Goal: Task Accomplishment & Management: Manage account settings

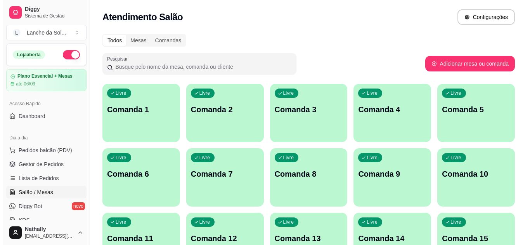
scroll to position [48, 0]
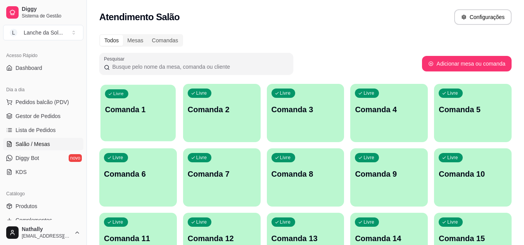
click at [124, 123] on div "Livre Comanda 1" at bounding box center [137, 108] width 75 height 47
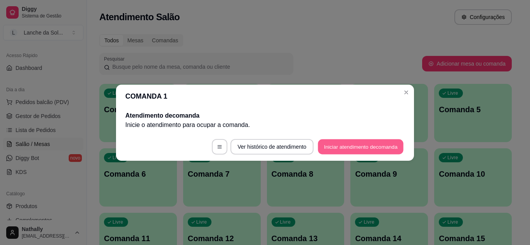
click at [337, 149] on button "Iniciar atendimento de comanda" at bounding box center [361, 146] width 86 height 15
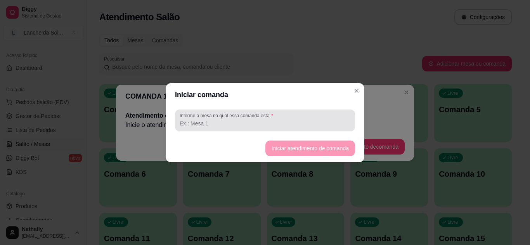
click at [316, 117] on div at bounding box center [265, 120] width 171 height 16
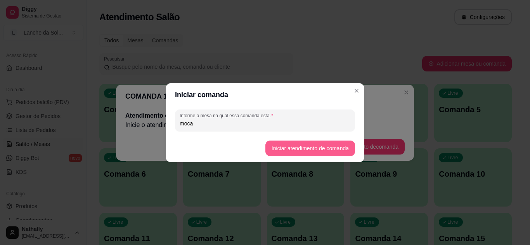
type input "moca"
click at [327, 140] on footer "Iniciar atendimento de comanda" at bounding box center [265, 148] width 199 height 28
click at [313, 150] on button "Iniciar atendimento de comanda" at bounding box center [309, 147] width 87 height 15
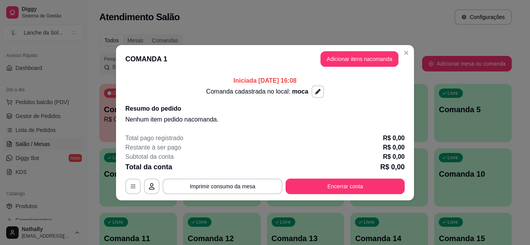
click at [337, 50] on header "COMANDA 1 Adicionar itens na comanda" at bounding box center [265, 59] width 298 height 28
click at [337, 53] on button "Adicionar itens na comanda" at bounding box center [360, 58] width 76 height 15
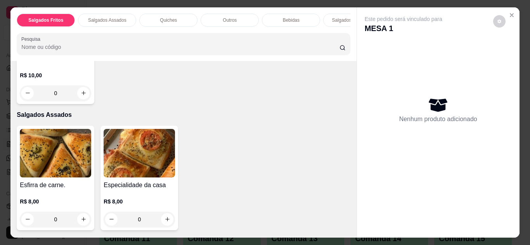
scroll to position [295, 0]
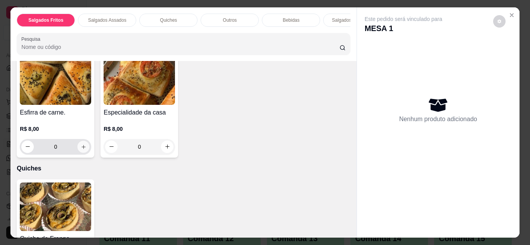
click at [83, 145] on button "increase-product-quantity" at bounding box center [84, 146] width 12 height 12
type input "1"
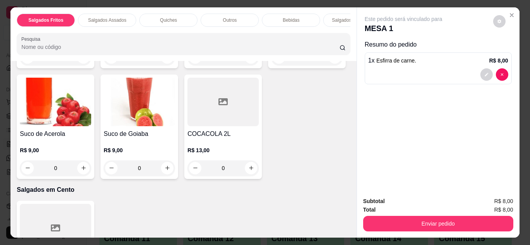
scroll to position [776, 0]
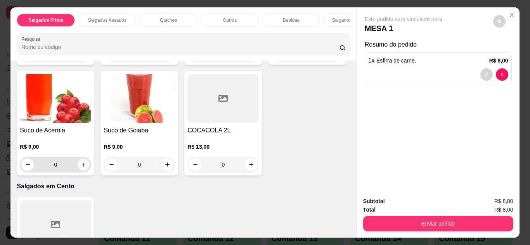
click at [87, 164] on icon "increase-product-quantity" at bounding box center [84, 165] width 6 height 6
type input "1"
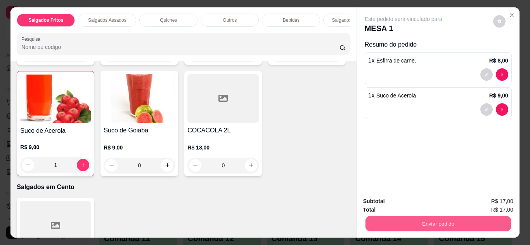
click at [371, 216] on button "Enviar pedido" at bounding box center [437, 223] width 145 height 15
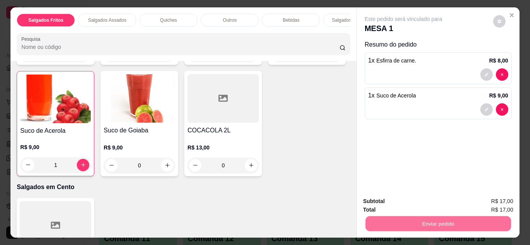
click at [389, 198] on button "Não registrar e enviar pedido" at bounding box center [412, 201] width 78 height 14
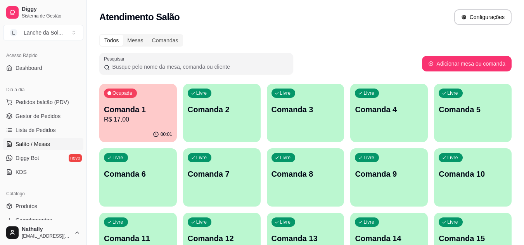
click at [51, 114] on span "Gestor de Pedidos" at bounding box center [38, 116] width 45 height 8
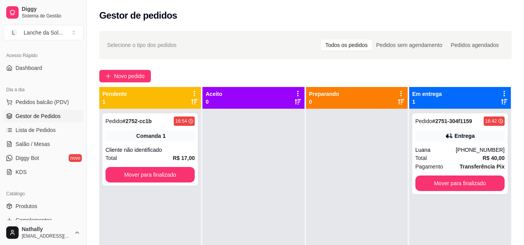
click at [420, 157] on span "Total" at bounding box center [421, 158] width 12 height 9
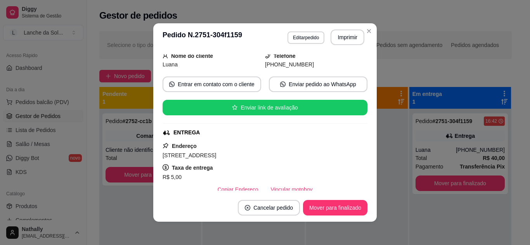
scroll to position [47, 0]
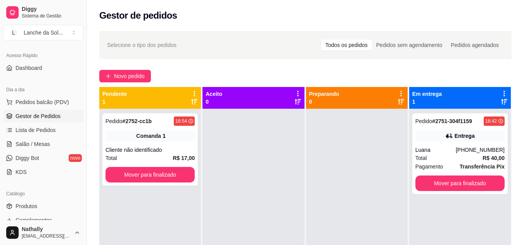
click at [49, 142] on link "Salão / Mesas" at bounding box center [43, 144] width 80 height 12
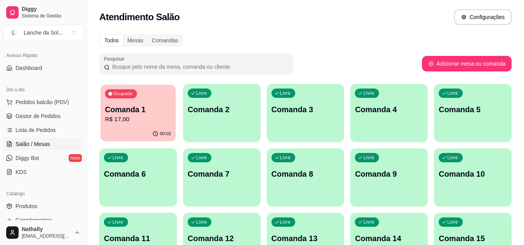
click at [125, 131] on div "00:02" at bounding box center [137, 133] width 75 height 15
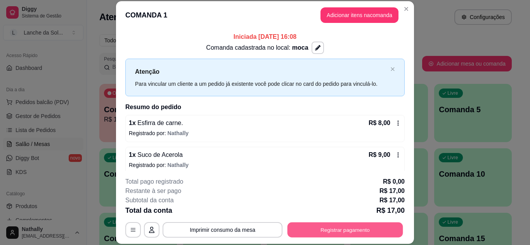
click at [325, 232] on button "Registrar pagamento" at bounding box center [345, 229] width 116 height 15
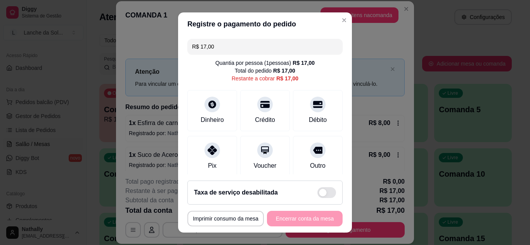
click at [207, 156] on div at bounding box center [212, 150] width 16 height 16
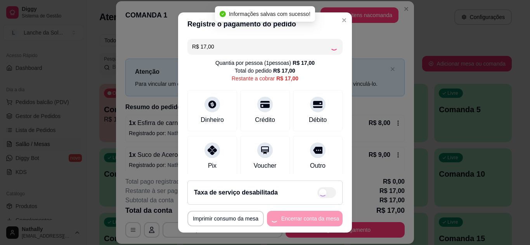
type input "R$ 0,00"
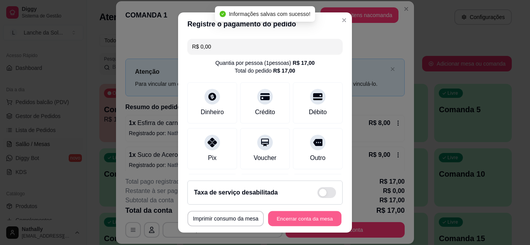
click at [284, 221] on button "Encerrar conta da mesa" at bounding box center [304, 218] width 73 height 15
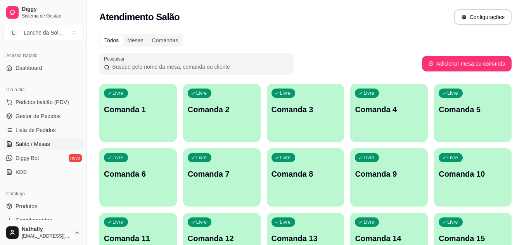
click at [59, 104] on span "Pedidos balcão (PDV)" at bounding box center [43, 102] width 54 height 8
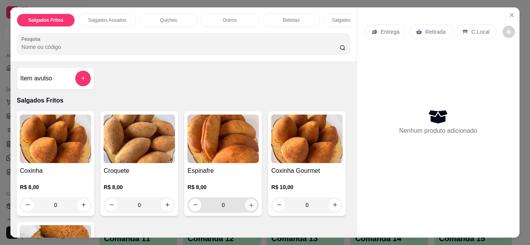
click at [249, 207] on icon "increase-product-quantity" at bounding box center [251, 205] width 6 height 6
type input "1"
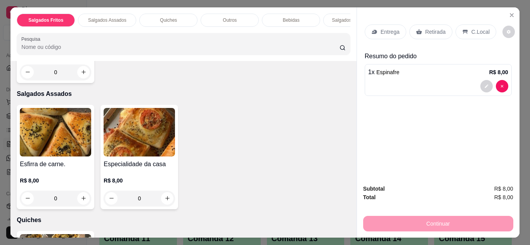
scroll to position [272, 0]
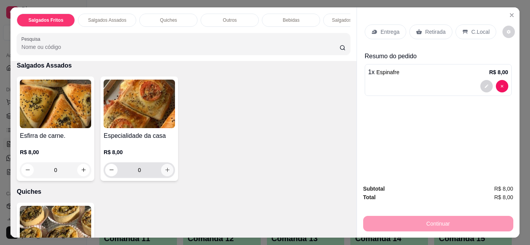
click at [164, 172] on icon "increase-product-quantity" at bounding box center [167, 170] width 6 height 6
type input "1"
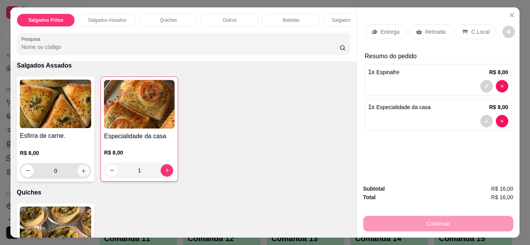
click at [78, 173] on button "increase-product-quantity" at bounding box center [84, 170] width 12 height 12
type input "1"
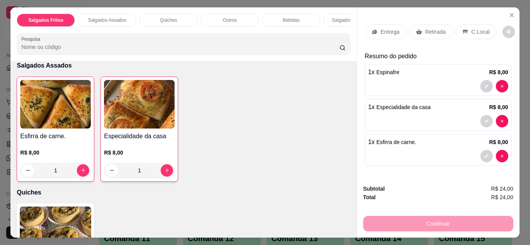
click at [473, 32] on p "C.Local" at bounding box center [480, 32] width 18 height 8
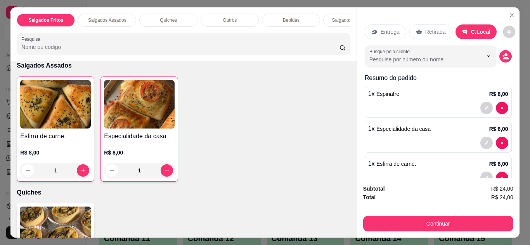
click at [421, 171] on div at bounding box center [438, 177] width 140 height 12
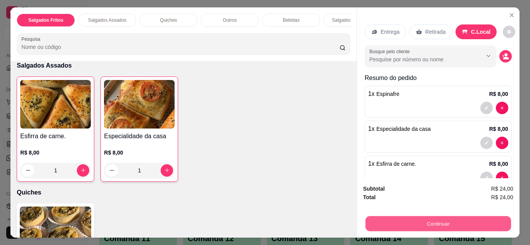
click at [451, 217] on button "Continuar" at bounding box center [437, 223] width 145 height 15
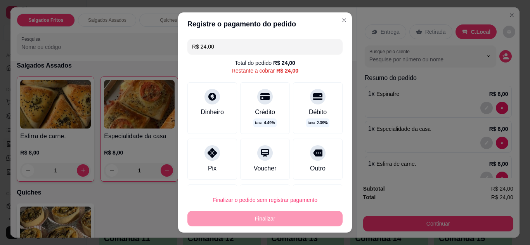
click at [213, 136] on div "R$ 24,00 Total do pedido R$ 24,00 Restante a cobrar R$ 24,00 Dinheiro Crédito t…" at bounding box center [265, 111] width 174 height 151
click at [213, 152] on div at bounding box center [212, 153] width 16 height 16
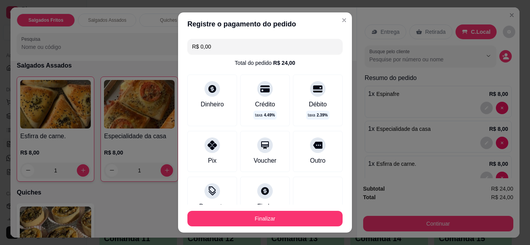
type input "R$ 0,00"
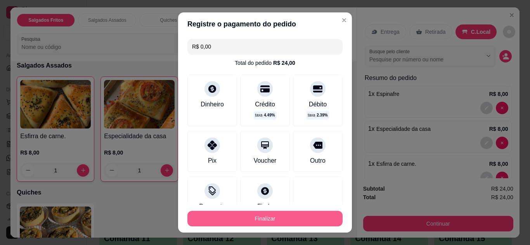
click at [253, 219] on button "Finalizar" at bounding box center [264, 219] width 155 height 16
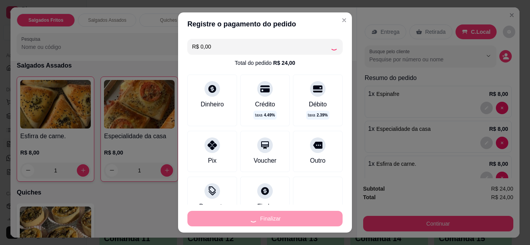
type input "0"
type input "-R$ 24,00"
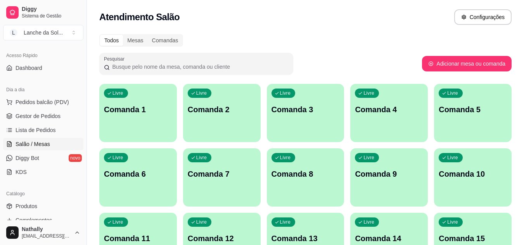
click at [28, 110] on link "Gestor de Pedidos" at bounding box center [43, 116] width 80 height 12
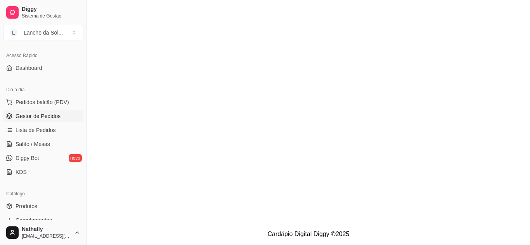
click at [28, 110] on link "Gestor de Pedidos" at bounding box center [43, 116] width 80 height 12
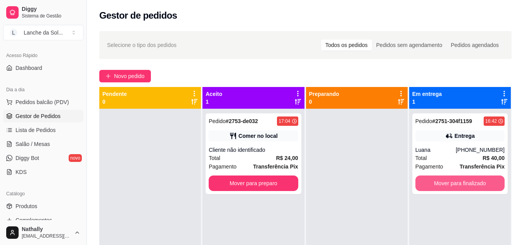
click at [434, 179] on button "Mover para finalizado" at bounding box center [459, 183] width 89 height 16
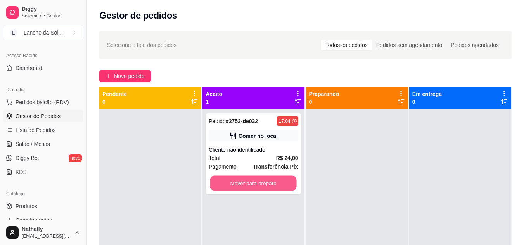
click at [266, 189] on button "Mover para preparo" at bounding box center [253, 183] width 87 height 15
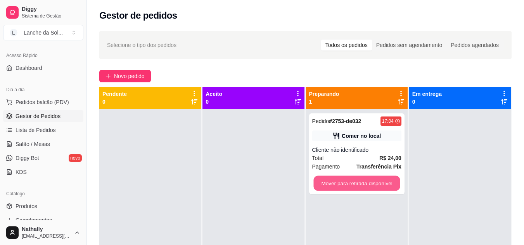
click at [321, 180] on button "Mover para retirada disponível" at bounding box center [356, 183] width 87 height 15
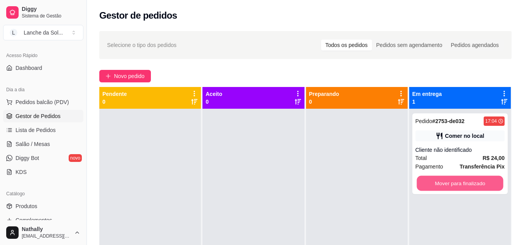
click at [451, 177] on button "Mover para finalizado" at bounding box center [460, 183] width 87 height 15
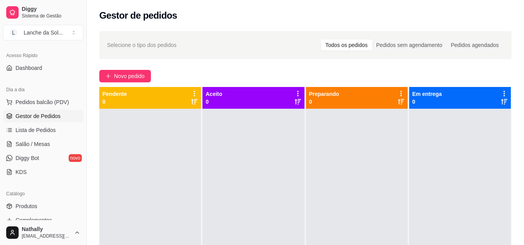
click at [64, 101] on span "Pedidos balcão (PDV)" at bounding box center [43, 102] width 54 height 8
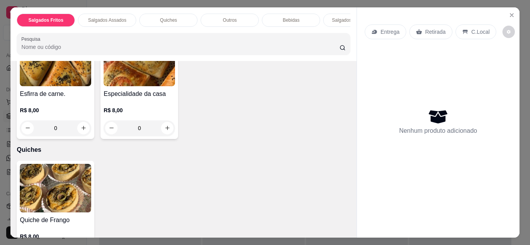
scroll to position [310, 0]
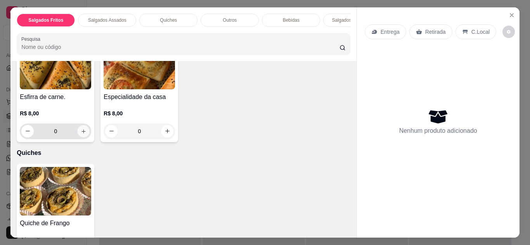
click at [81, 133] on icon "increase-product-quantity" at bounding box center [84, 131] width 6 height 6
type input "1"
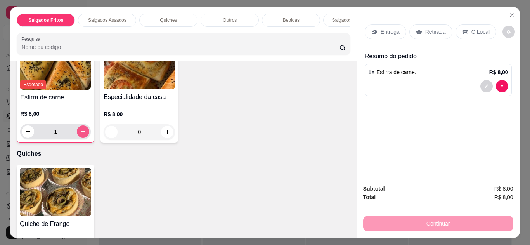
scroll to position [311, 0]
click at [465, 26] on div "C.Local" at bounding box center [475, 31] width 41 height 15
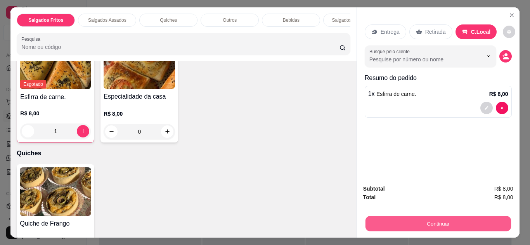
click at [405, 218] on button "Continuar" at bounding box center [437, 223] width 145 height 15
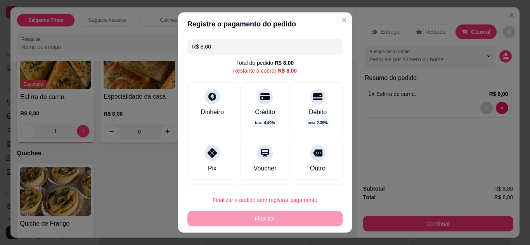
click at [222, 110] on div "Dinheiro" at bounding box center [212, 108] width 50 height 52
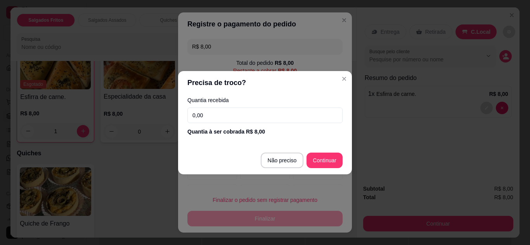
click at [222, 110] on input "0,00" at bounding box center [264, 115] width 155 height 16
type input "8,00"
type input "R$ 0,00"
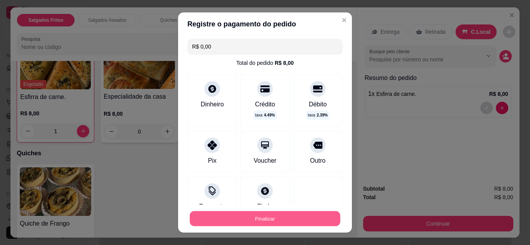
click at [261, 217] on button "Finalizar" at bounding box center [265, 218] width 151 height 15
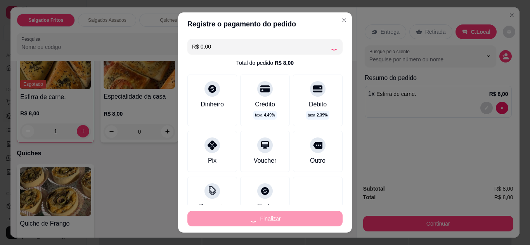
type input "0"
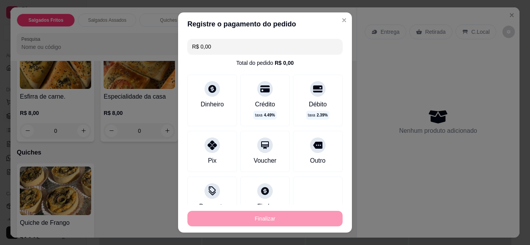
type input "-R$ 8,00"
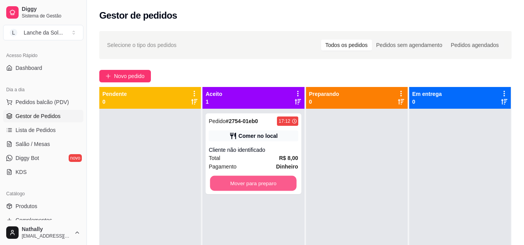
click at [272, 189] on button "Mover para preparo" at bounding box center [253, 183] width 87 height 15
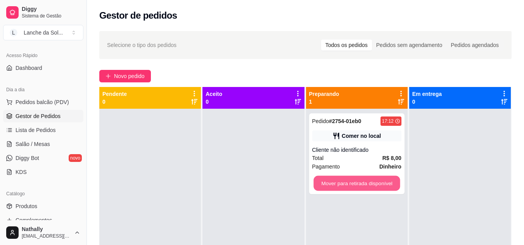
click at [326, 189] on button "Mover para retirada disponível" at bounding box center [356, 183] width 87 height 15
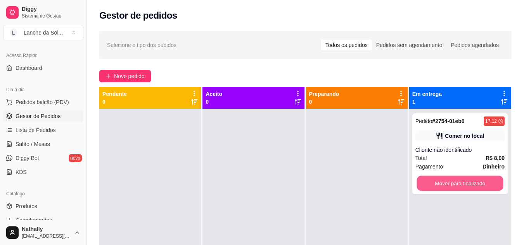
click at [431, 182] on button "Mover para finalizado" at bounding box center [460, 183] width 87 height 15
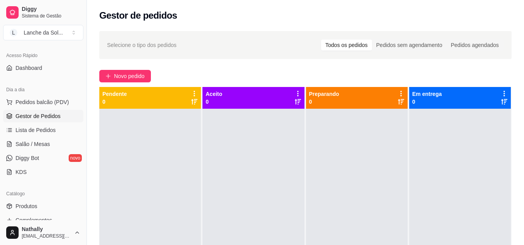
click at [49, 142] on link "Salão / Mesas" at bounding box center [43, 144] width 80 height 12
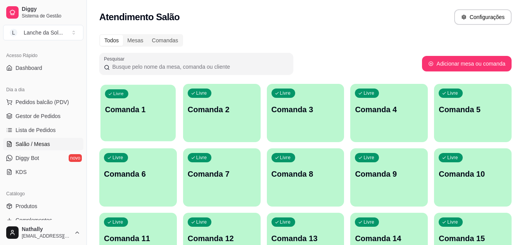
click at [128, 123] on div "Livre Comanda 1" at bounding box center [137, 108] width 75 height 47
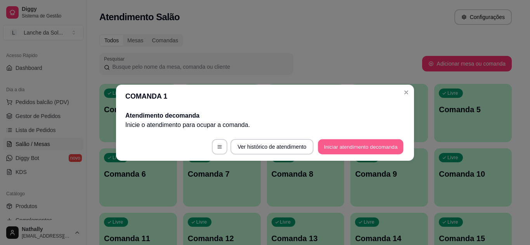
click at [341, 146] on button "Iniciar atendimento de comanda" at bounding box center [361, 146] width 86 height 15
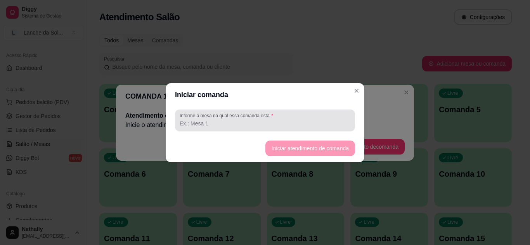
click at [304, 118] on div at bounding box center [265, 120] width 171 height 16
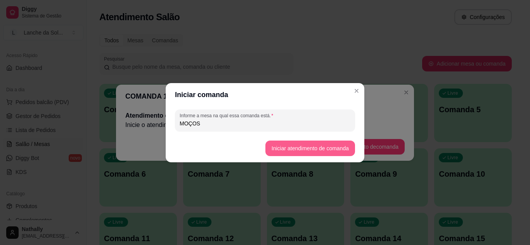
type input "MOÇOS"
click at [305, 146] on button "Iniciar atendimento de comanda" at bounding box center [309, 147] width 87 height 15
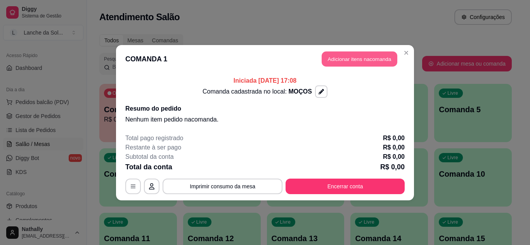
click at [356, 58] on button "Adicionar itens na comanda" at bounding box center [360, 58] width 76 height 15
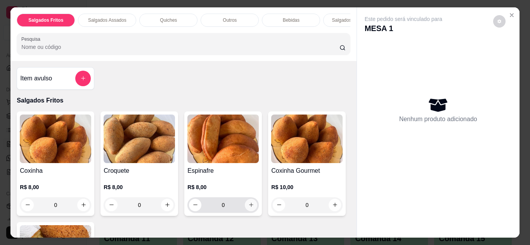
click at [245, 207] on button "increase-product-quantity" at bounding box center [251, 205] width 12 height 12
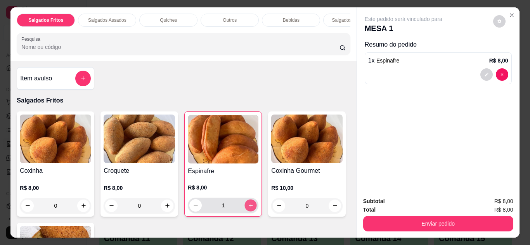
click at [245, 207] on button "increase-product-quantity" at bounding box center [251, 205] width 12 height 12
type input "2"
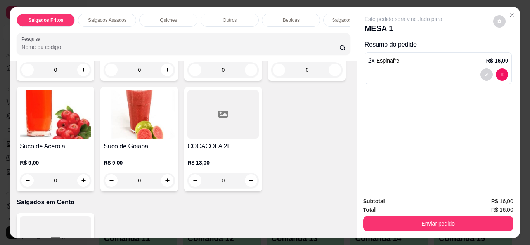
scroll to position [763, 0]
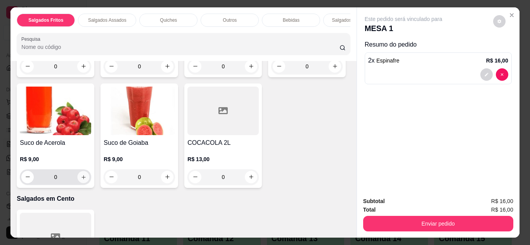
click at [87, 178] on icon "increase-product-quantity" at bounding box center [84, 177] width 6 height 6
type input "1"
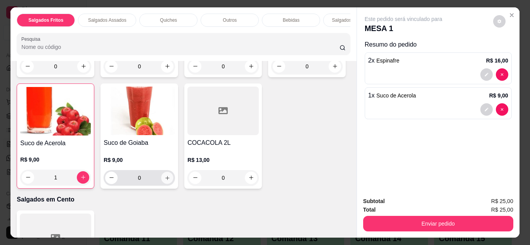
click at [170, 181] on icon "increase-product-quantity" at bounding box center [167, 178] width 6 height 6
type input "1"
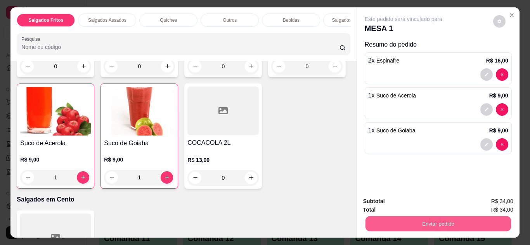
click at [369, 218] on button "Enviar pedido" at bounding box center [437, 223] width 145 height 15
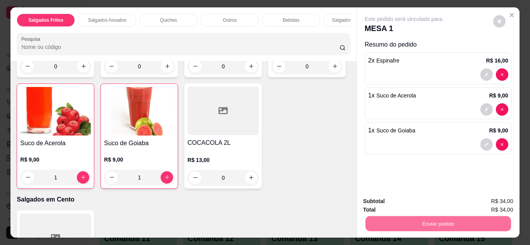
click at [382, 197] on button "Não registrar e enviar pedido" at bounding box center [412, 201] width 78 height 14
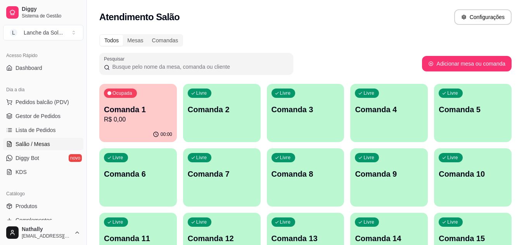
click at [41, 112] on span "Gestor de Pedidos" at bounding box center [38, 116] width 45 height 8
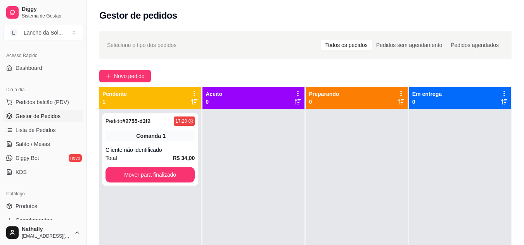
click at [38, 146] on span "Salão / Mesas" at bounding box center [33, 144] width 35 height 8
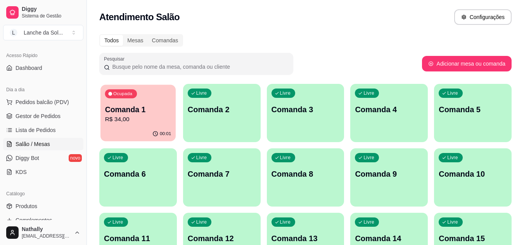
click at [125, 126] on div "Ocupada Comanda 1 R$ 34,00" at bounding box center [137, 106] width 75 height 42
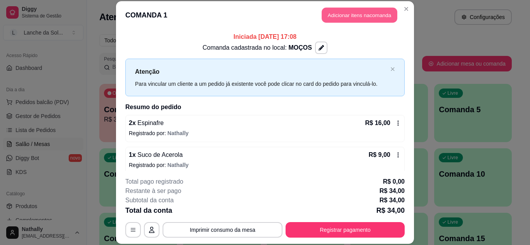
click at [343, 12] on button "Adicionar itens na comanda" at bounding box center [360, 15] width 76 height 15
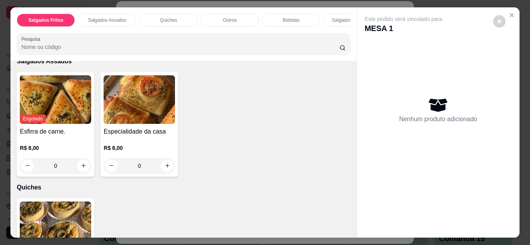
scroll to position [282, 0]
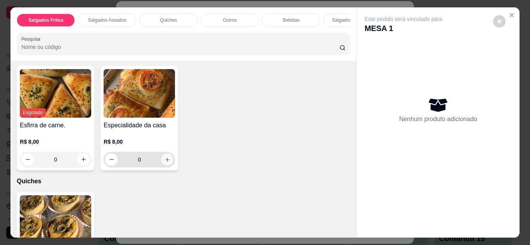
click at [166, 160] on icon "increase-product-quantity" at bounding box center [167, 160] width 6 height 6
type input "1"
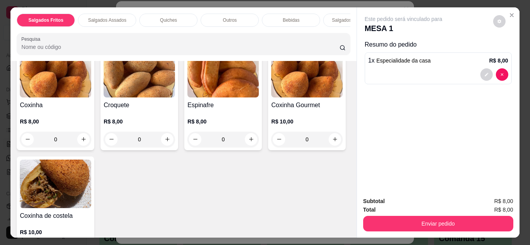
scroll to position [59, 0]
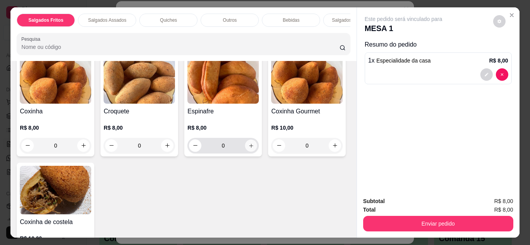
click at [249, 147] on icon "increase-product-quantity" at bounding box center [251, 146] width 6 height 6
type input "1"
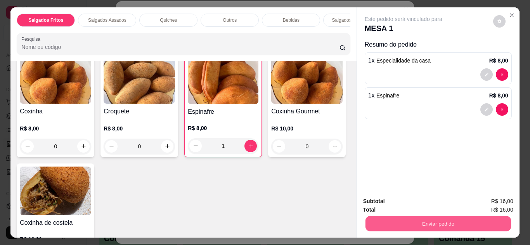
click at [391, 226] on button "Enviar pedido" at bounding box center [437, 223] width 145 height 15
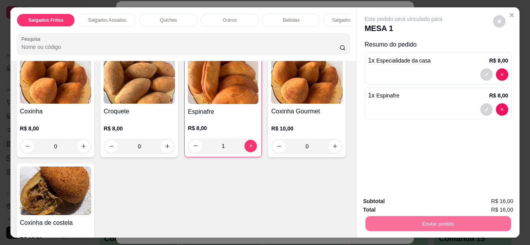
click at [398, 201] on button "Não registrar e enviar pedido" at bounding box center [412, 201] width 81 height 15
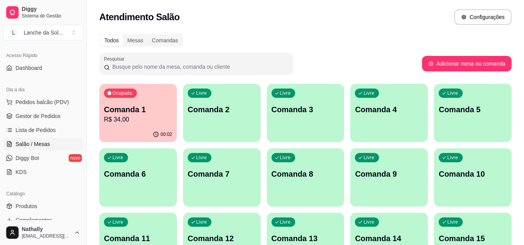
click at [52, 97] on button "Pedidos balcão (PDV)" at bounding box center [43, 102] width 80 height 12
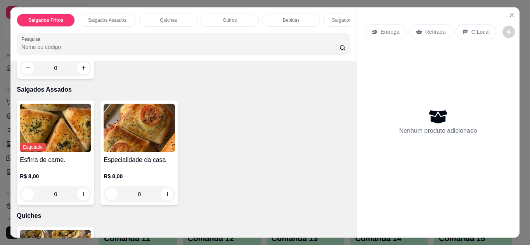
scroll to position [273, 0]
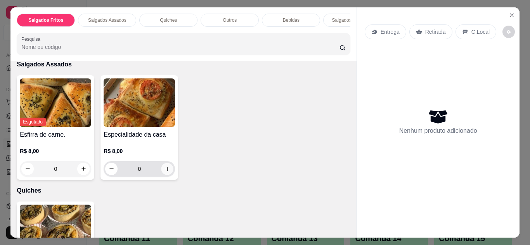
click at [165, 170] on icon "increase-product-quantity" at bounding box center [167, 169] width 6 height 6
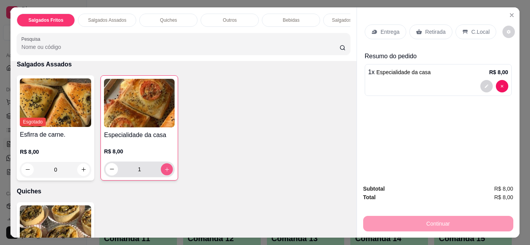
click at [165, 170] on icon "increase-product-quantity" at bounding box center [167, 169] width 6 height 6
type input "2"
click at [471, 28] on p "C.Local" at bounding box center [480, 32] width 18 height 8
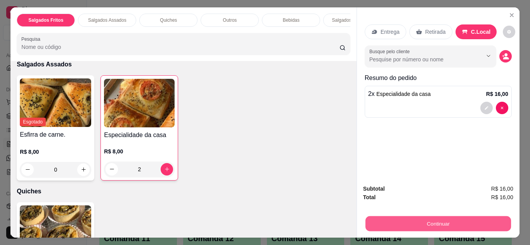
click at [409, 219] on button "Continuar" at bounding box center [437, 223] width 145 height 15
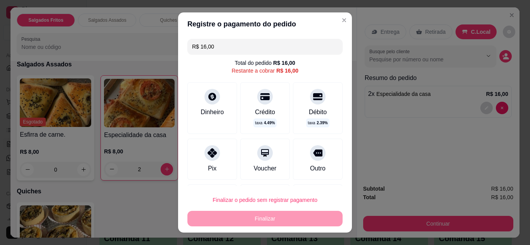
click at [213, 170] on div "Pix" at bounding box center [212, 158] width 50 height 41
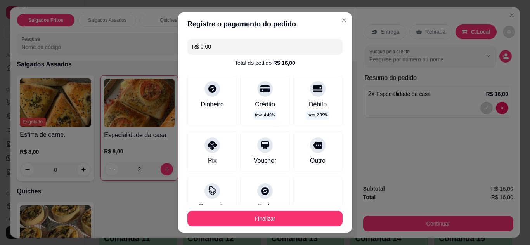
click at [213, 170] on div "Pix" at bounding box center [212, 151] width 50 height 41
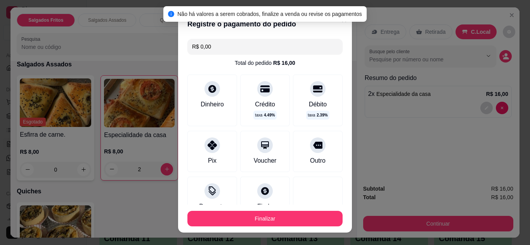
click at [208, 142] on icon at bounding box center [212, 144] width 9 height 9
click at [222, 49] on input "R$ 0,00" at bounding box center [265, 47] width 146 height 16
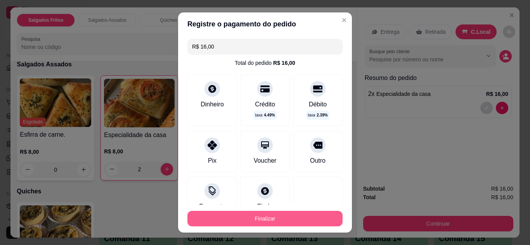
type input "R$ 16,00"
click at [215, 213] on button "Finalizar" at bounding box center [264, 219] width 155 height 16
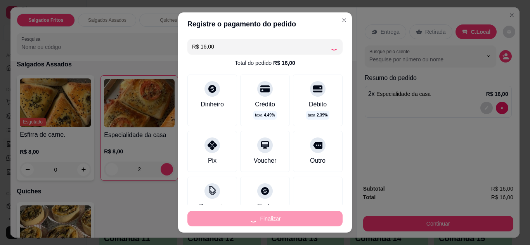
type input "0"
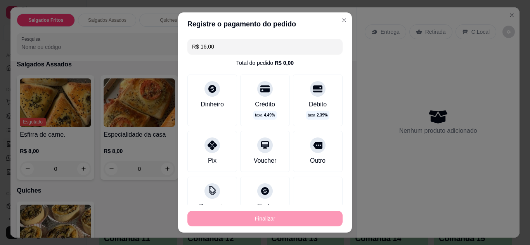
type input "-R$ 16,00"
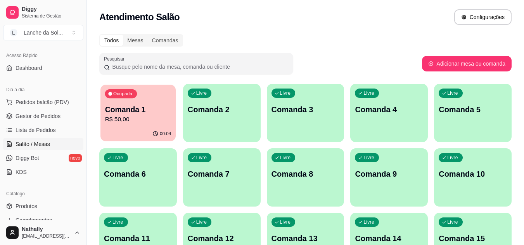
click at [113, 113] on p "Comanda 1" at bounding box center [138, 109] width 66 height 10
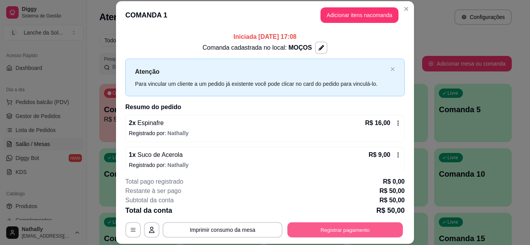
click at [324, 227] on button "Registrar pagamento" at bounding box center [345, 229] width 116 height 15
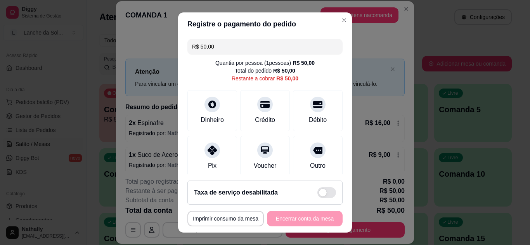
click at [191, 156] on div "Pix" at bounding box center [212, 156] width 50 height 41
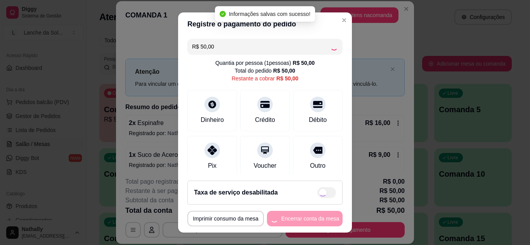
type input "R$ 0,00"
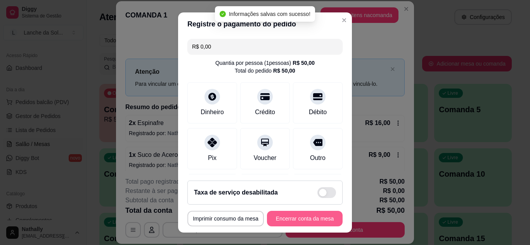
click at [295, 224] on button "Encerrar conta da mesa" at bounding box center [305, 219] width 76 height 16
click at [295, 224] on div "**********" at bounding box center [264, 219] width 155 height 16
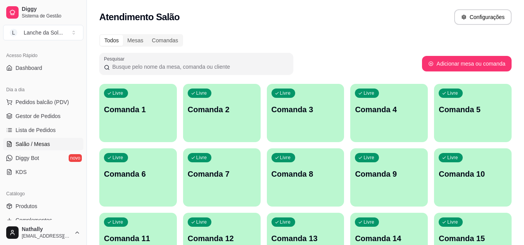
click at [30, 119] on span "Gestor de Pedidos" at bounding box center [38, 116] width 45 height 8
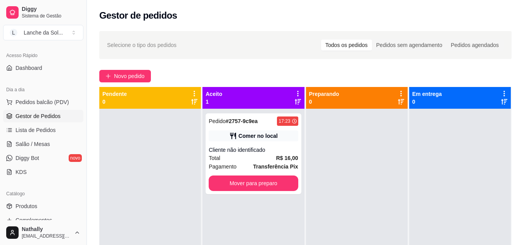
click at [264, 156] on div "Total R$ 16,00" at bounding box center [253, 158] width 89 height 9
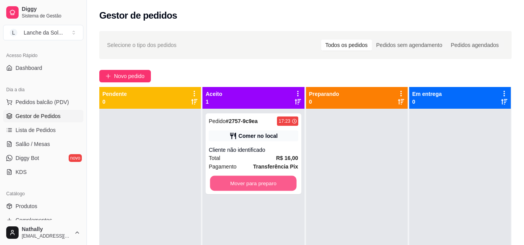
click at [266, 184] on button "Mover para preparo" at bounding box center [253, 183] width 87 height 15
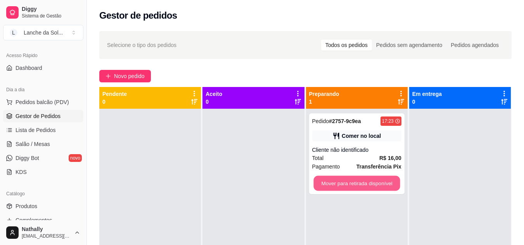
click at [327, 185] on button "Mover para retirada disponível" at bounding box center [356, 183] width 87 height 15
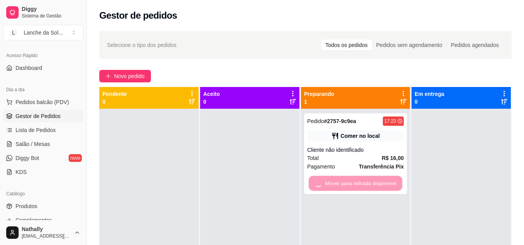
click at [327, 185] on div "Mover para retirada disponível" at bounding box center [355, 183] width 97 height 16
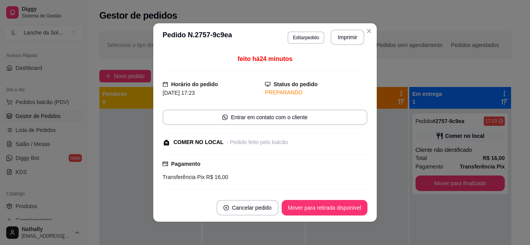
scroll to position [64, 0]
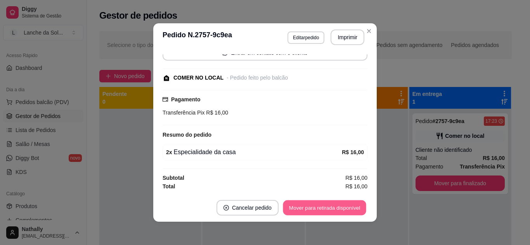
click at [316, 210] on button "Mover para retirada disponível" at bounding box center [324, 207] width 83 height 15
click at [316, 210] on button "Mover para finalizado" at bounding box center [335, 207] width 62 height 15
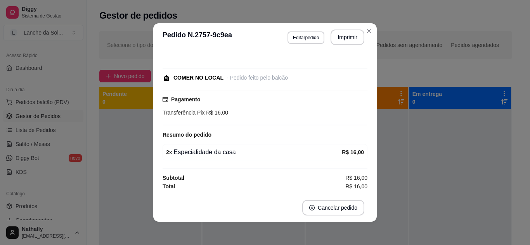
scroll to position [31, 0]
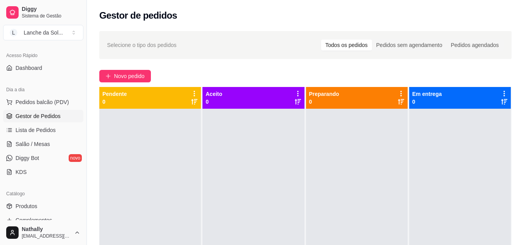
click at [50, 105] on span "Pedidos balcão (PDV)" at bounding box center [43, 102] width 54 height 8
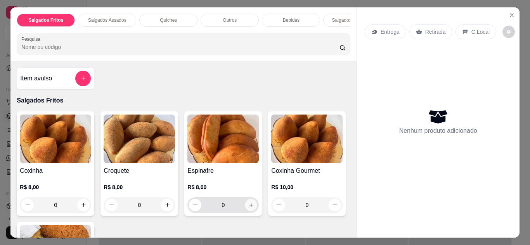
click at [248, 206] on icon "increase-product-quantity" at bounding box center [251, 205] width 6 height 6
type input "1"
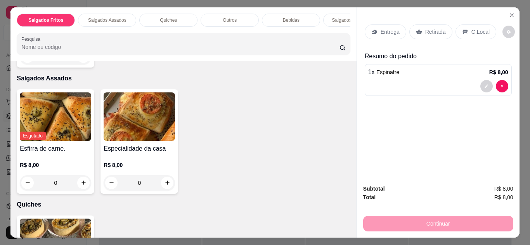
scroll to position [266, 0]
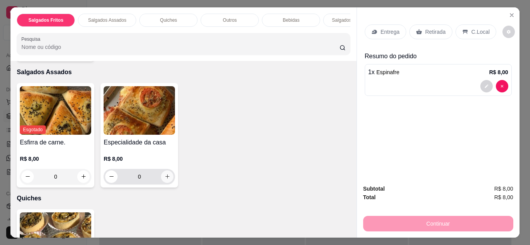
click at [165, 179] on icon "increase-product-quantity" at bounding box center [167, 177] width 4 height 4
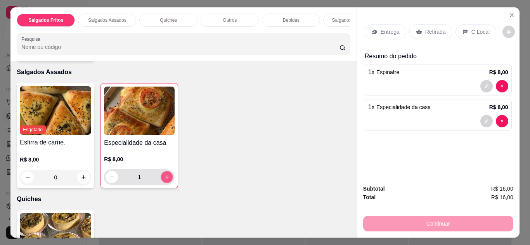
click at [164, 180] on icon "increase-product-quantity" at bounding box center [167, 177] width 6 height 6
type input "2"
click at [474, 28] on p "C.Local" at bounding box center [480, 32] width 18 height 8
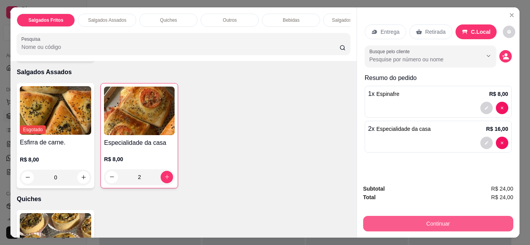
click at [429, 216] on button "Continuar" at bounding box center [438, 224] width 150 height 16
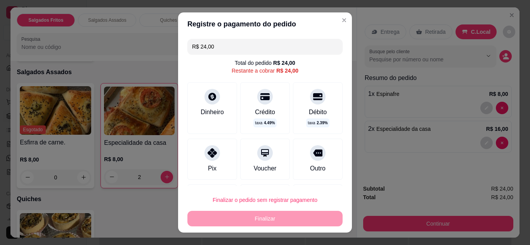
click at [213, 156] on icon at bounding box center [212, 152] width 9 height 9
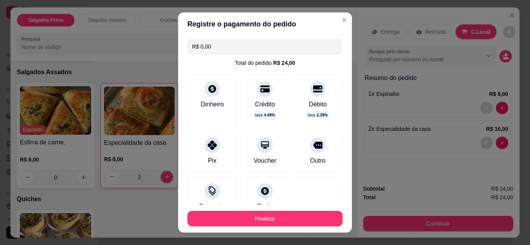
type input "R$ 0,00"
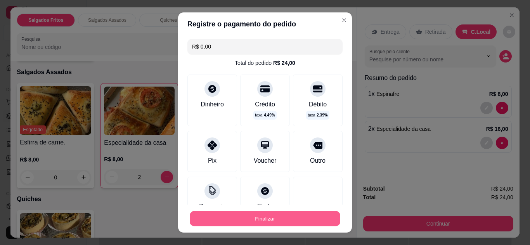
click at [241, 218] on button "Finalizar" at bounding box center [265, 218] width 151 height 15
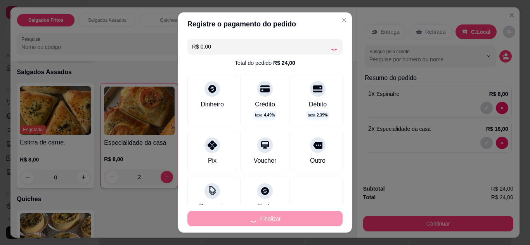
type input "0"
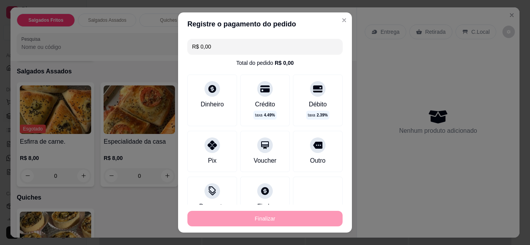
type input "-R$ 24,00"
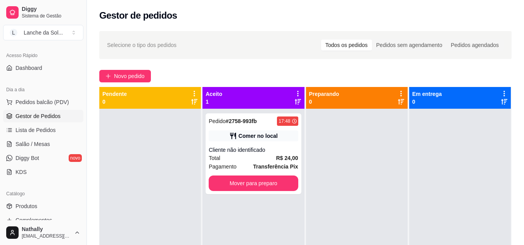
click at [337, 21] on div "Gestor de pedidos" at bounding box center [305, 15] width 412 height 12
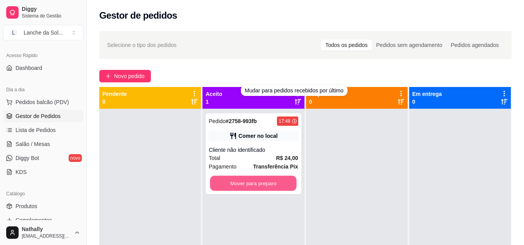
click at [258, 185] on button "Mover para preparo" at bounding box center [253, 183] width 87 height 15
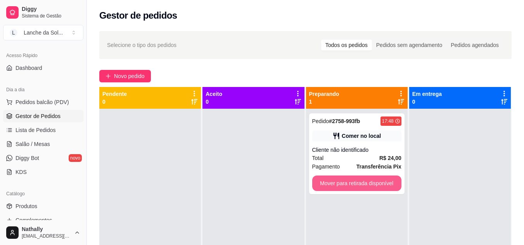
click at [349, 182] on button "Mover para retirada disponível" at bounding box center [356, 183] width 89 height 16
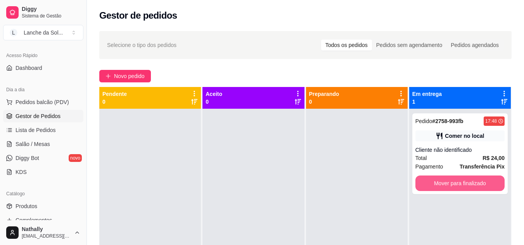
click at [434, 187] on button "Mover para finalizado" at bounding box center [459, 183] width 89 height 16
click at [464, 181] on button "Mover para finalizado" at bounding box center [460, 183] width 87 height 15
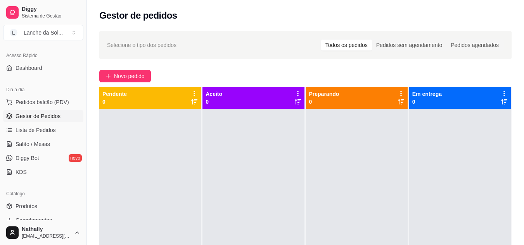
click at [52, 108] on button "Pedidos balcão (PDV)" at bounding box center [43, 102] width 80 height 12
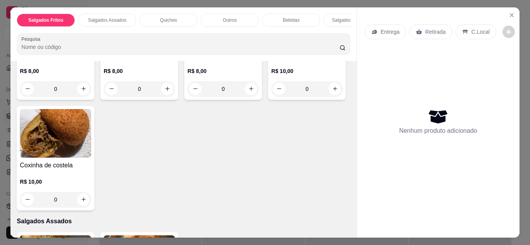
scroll to position [141, 0]
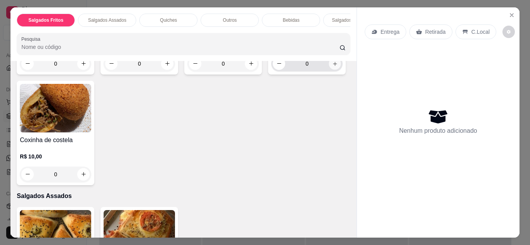
click at [332, 67] on icon "increase-product-quantity" at bounding box center [335, 64] width 6 height 6
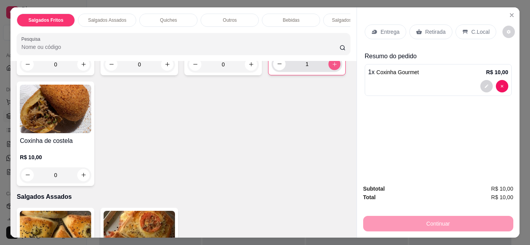
click at [329, 70] on button "increase-product-quantity" at bounding box center [335, 64] width 12 height 12
type input "2"
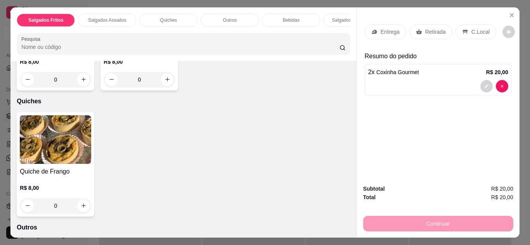
scroll to position [379, 0]
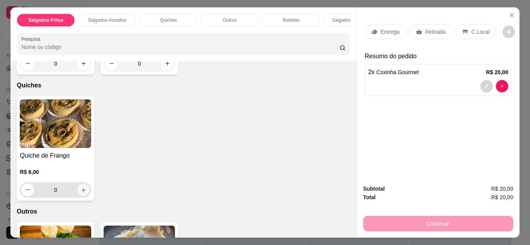
click at [79, 196] on button "increase-product-quantity" at bounding box center [84, 189] width 12 height 12
type input "1"
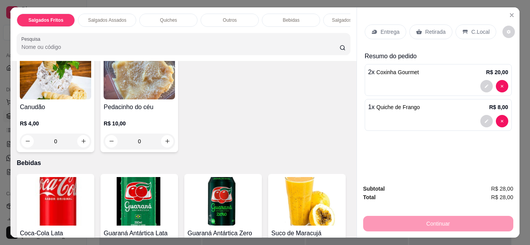
scroll to position [563, 0]
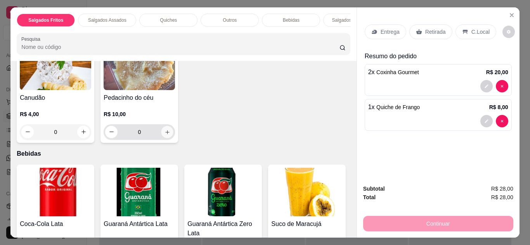
click at [164, 135] on icon "increase-product-quantity" at bounding box center [167, 132] width 6 height 6
type input "1"
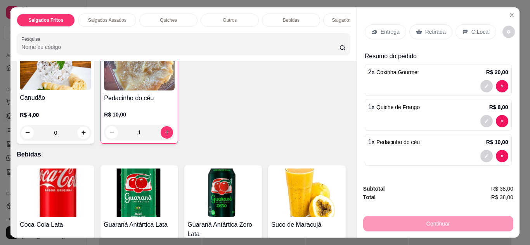
click at [79, 134] on div "0" at bounding box center [55, 133] width 71 height 16
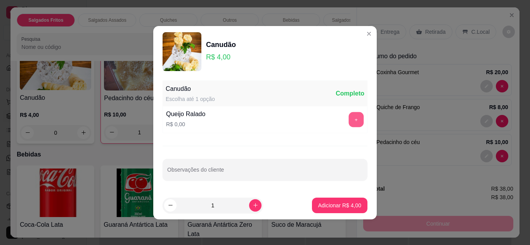
click at [351, 121] on button "+" at bounding box center [356, 119] width 15 height 15
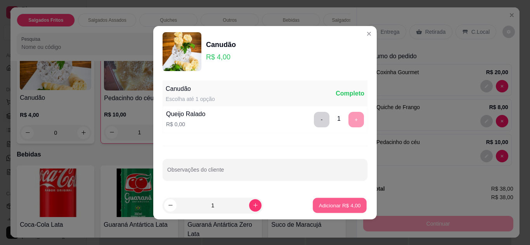
click at [331, 206] on p "Adicionar R$ 4,00" at bounding box center [339, 204] width 42 height 7
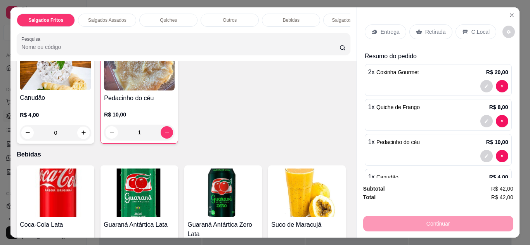
click at [385, 28] on p "Entrega" at bounding box center [390, 32] width 19 height 8
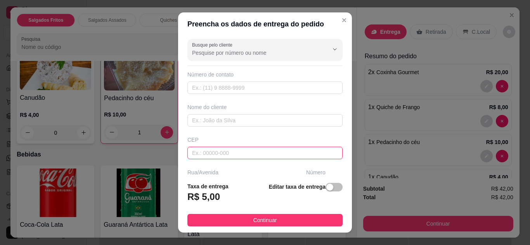
click at [221, 150] on input "text" at bounding box center [264, 153] width 155 height 12
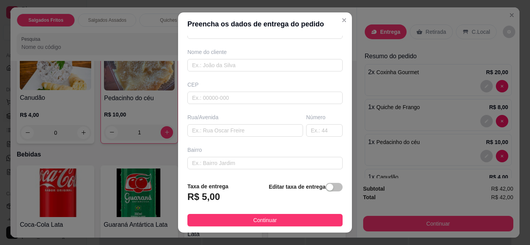
scroll to position [67, 0]
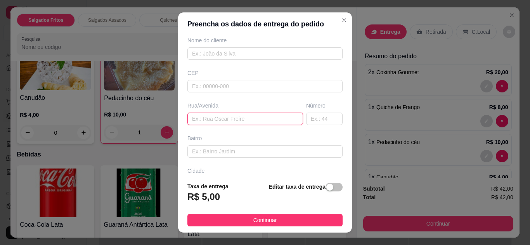
click at [255, 123] on input "text" at bounding box center [245, 118] width 116 height 12
type input "Curuça"
click at [317, 119] on input "text" at bounding box center [324, 118] width 36 height 12
type input "299"
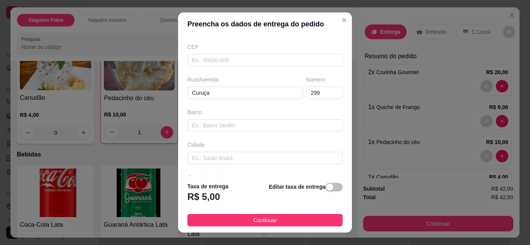
scroll to position [109, 0]
click at [277, 216] on button "Continuar" at bounding box center [264, 220] width 155 height 12
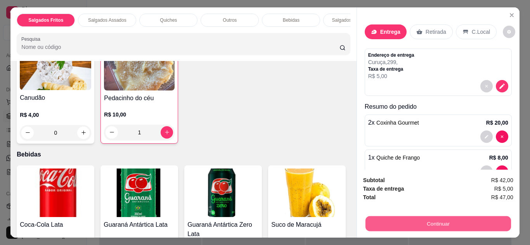
click at [407, 223] on button "Continuar" at bounding box center [437, 223] width 145 height 15
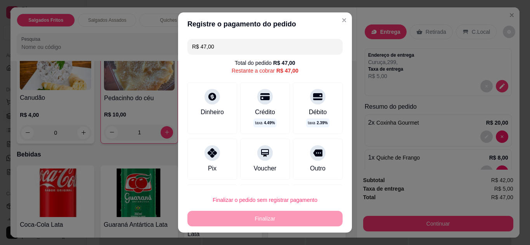
click at [217, 105] on div "Dinheiro" at bounding box center [212, 108] width 50 height 52
click at [211, 99] on icon at bounding box center [212, 96] width 9 height 9
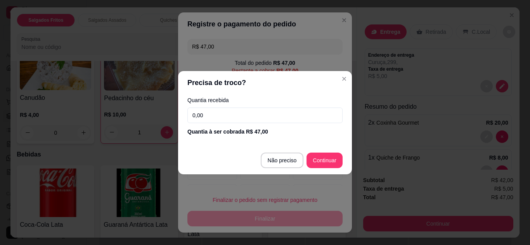
click at [208, 117] on input "0,00" at bounding box center [264, 115] width 155 height 16
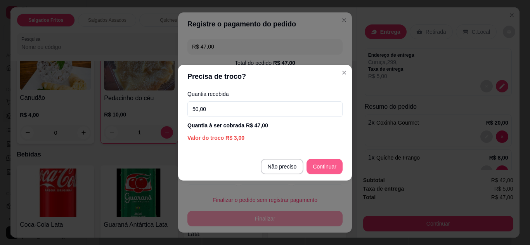
type input "50,00"
type input "R$ 0,00"
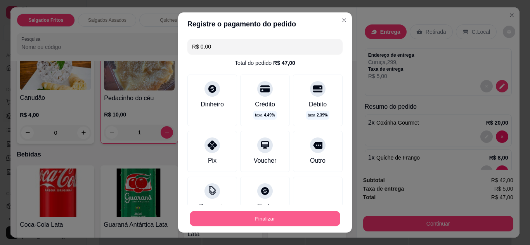
click at [264, 217] on button "Finalizar" at bounding box center [265, 218] width 151 height 15
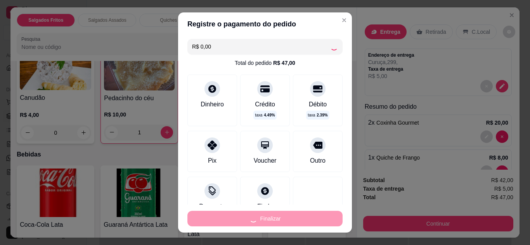
type input "0"
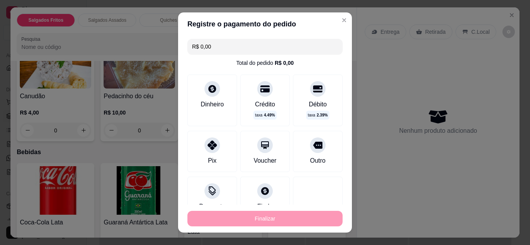
type input "-R$ 47,00"
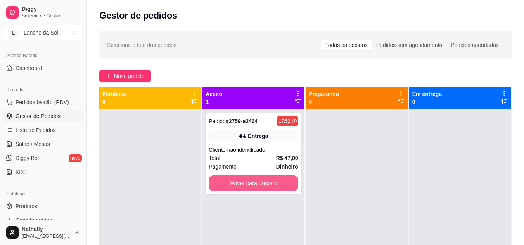
click at [238, 180] on button "Mover para preparo" at bounding box center [253, 183] width 89 height 16
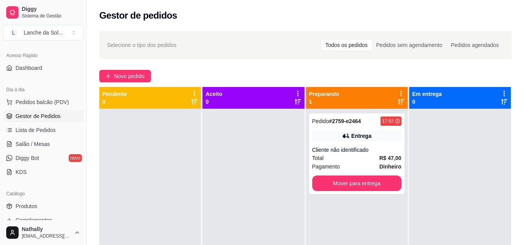
click at [355, 144] on div "Pedido # 2759-e2464 17:52 Entrega Cliente não identificado Total R$ 47,00 Pagam…" at bounding box center [356, 153] width 95 height 81
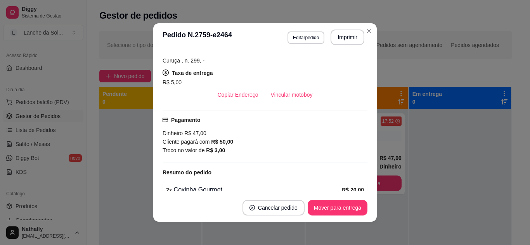
scroll to position [95, 0]
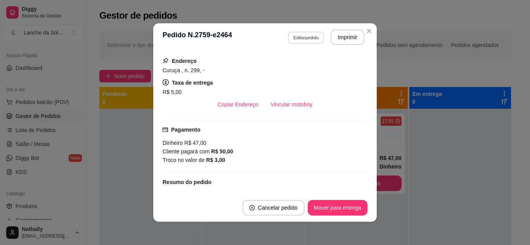
click at [296, 38] on button "Editar pedido" at bounding box center [306, 37] width 36 height 12
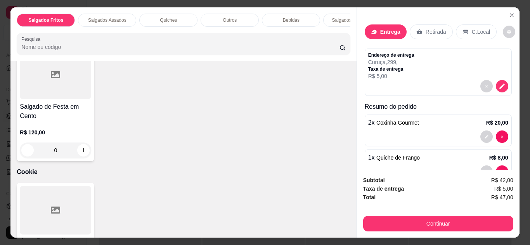
scroll to position [1099, 0]
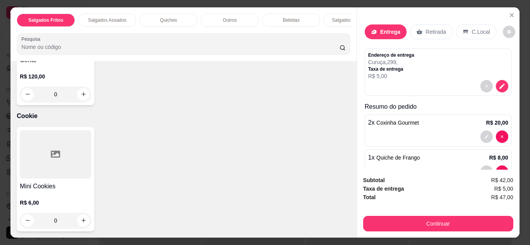
click at [82, 216] on div "0" at bounding box center [55, 221] width 71 height 16
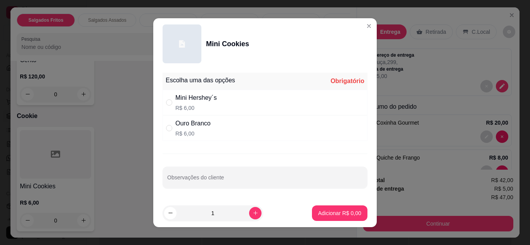
click at [190, 101] on div "Mini Hershey´s" at bounding box center [196, 97] width 42 height 9
radio input "true"
click at [319, 217] on button "Adicionar R$ 6,00" at bounding box center [340, 212] width 54 height 15
type input "1"
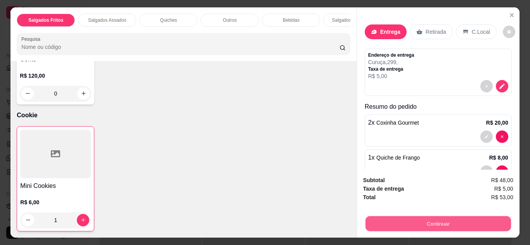
click at [414, 217] on button "Continuar" at bounding box center [437, 223] width 145 height 15
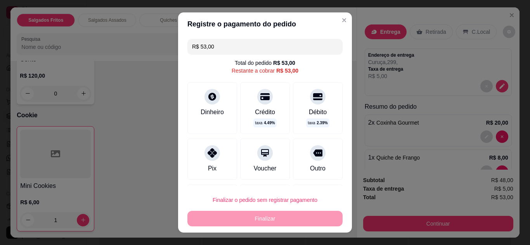
click at [208, 111] on div "Dinheiro" at bounding box center [212, 111] width 23 height 9
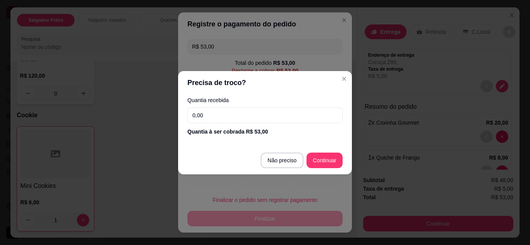
click at [208, 117] on input "0,00" at bounding box center [264, 115] width 155 height 16
type input "53,00"
type input "R$ 0,00"
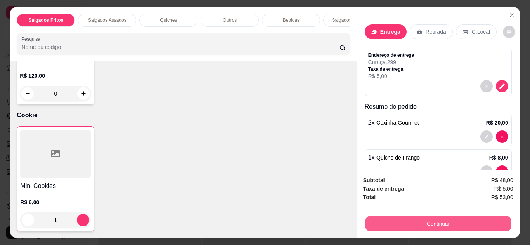
click at [408, 219] on button "Continuar" at bounding box center [437, 223] width 145 height 15
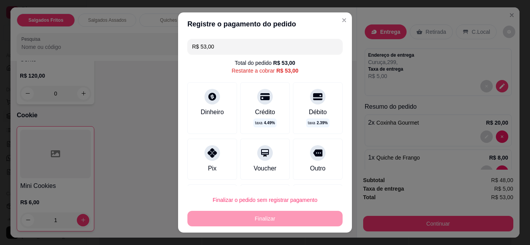
click at [208, 97] on icon at bounding box center [212, 97] width 8 height 8
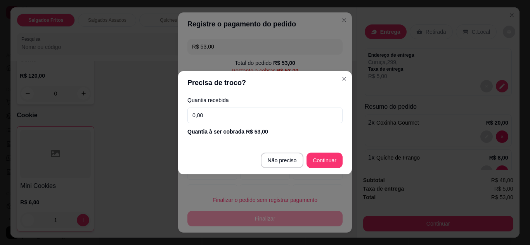
click at [205, 112] on input "0,00" at bounding box center [264, 115] width 155 height 16
type input "53,00"
type input "R$ 0,00"
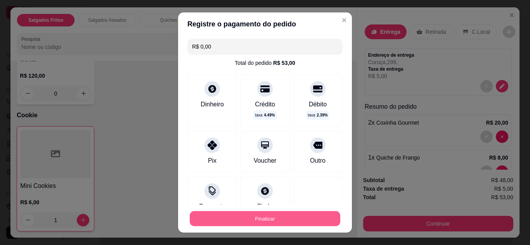
click at [296, 212] on button "Finalizar" at bounding box center [265, 218] width 151 height 15
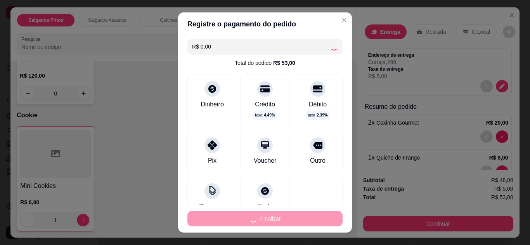
type input "0"
type input "-R$ 53,00"
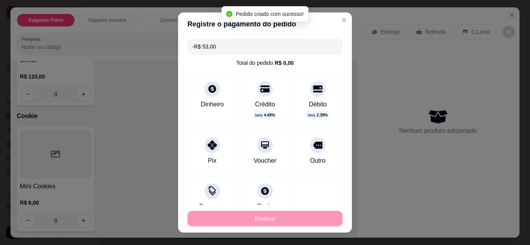
scroll to position [112, 0]
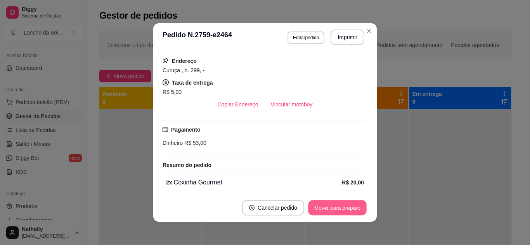
click at [321, 206] on button "Mover para preparo" at bounding box center [337, 207] width 58 height 15
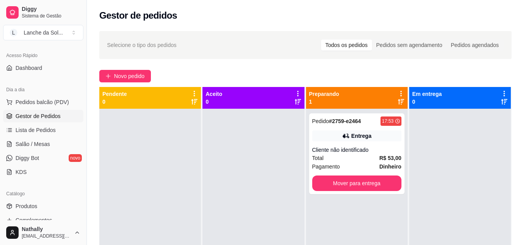
click at [340, 156] on div "Total R$ 53,00" at bounding box center [356, 158] width 89 height 9
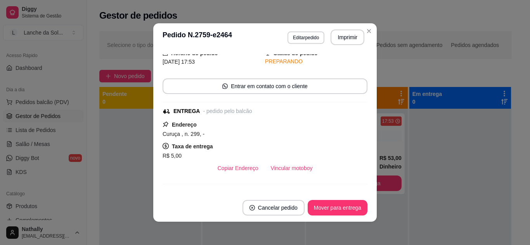
scroll to position [0, 0]
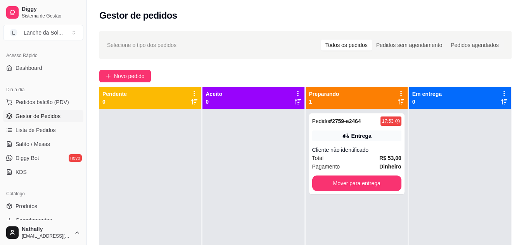
click at [313, 157] on span "Total" at bounding box center [318, 158] width 12 height 9
click at [356, 146] on div "Cliente não identificado" at bounding box center [356, 150] width 89 height 8
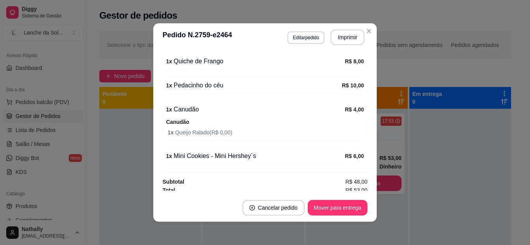
scroll to position [261, 0]
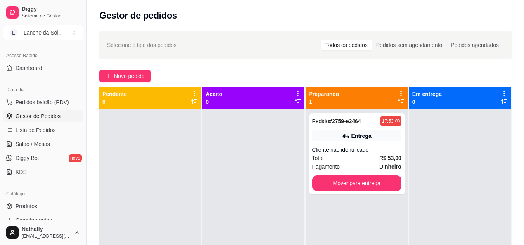
click at [56, 145] on link "Salão / Mesas" at bounding box center [43, 144] width 80 height 12
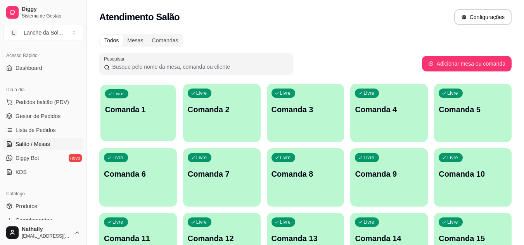
click at [132, 115] on div "Livre Comanda 1" at bounding box center [137, 108] width 75 height 47
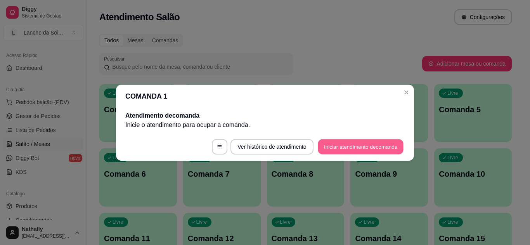
click at [321, 146] on button "Iniciar atendimento de comanda" at bounding box center [361, 146] width 86 height 15
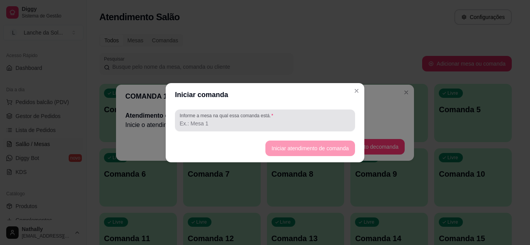
click at [310, 114] on div at bounding box center [265, 120] width 171 height 16
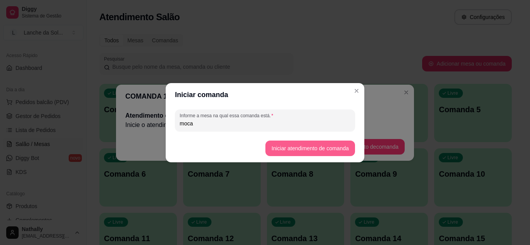
type input "moca"
click at [317, 149] on button "Iniciar atendimento de comanda" at bounding box center [309, 147] width 87 height 15
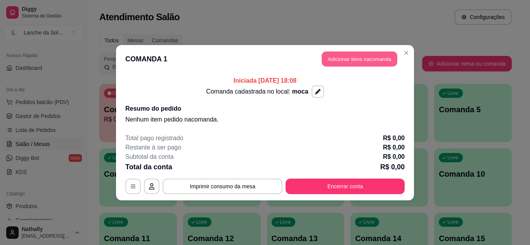
click at [360, 57] on button "Adicionar itens na comanda" at bounding box center [360, 58] width 76 height 15
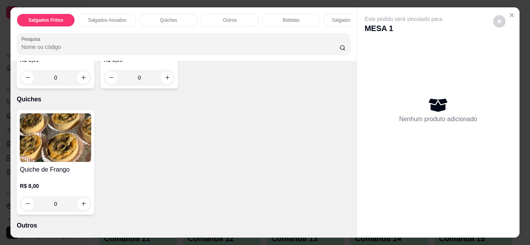
scroll to position [304, 0]
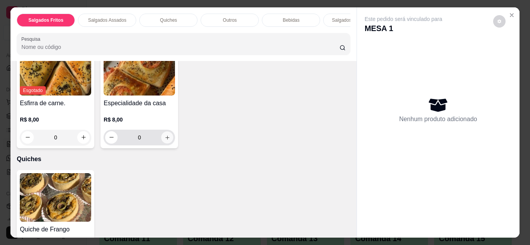
click at [167, 140] on icon "increase-product-quantity" at bounding box center [167, 138] width 6 height 6
type input "1"
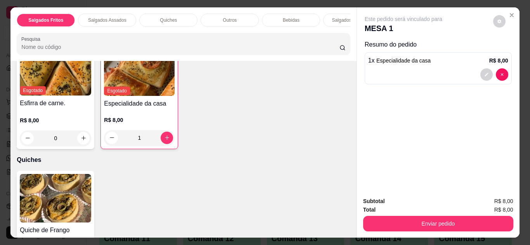
click at [509, 12] on icon "Close" at bounding box center [512, 15] width 6 height 6
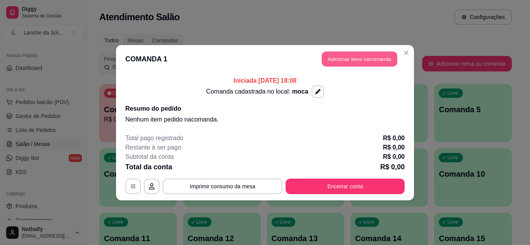
click at [376, 59] on button "Adicionar itens na comanda" at bounding box center [360, 58] width 76 height 15
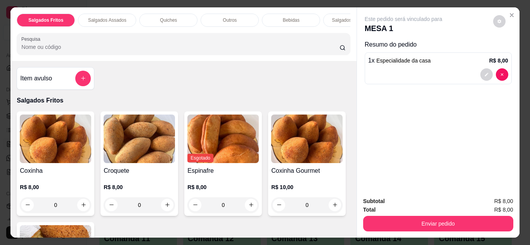
click at [399, 68] on div at bounding box center [438, 74] width 140 height 12
type input "0"
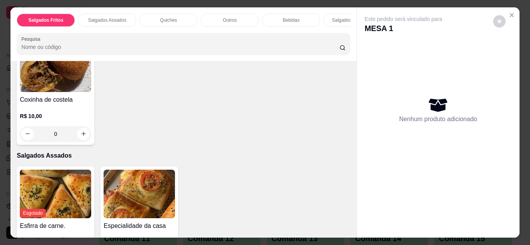
scroll to position [176, 0]
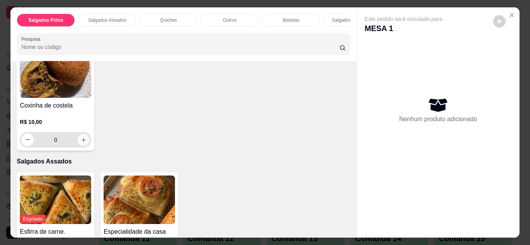
click at [87, 143] on icon "increase-product-quantity" at bounding box center [84, 140] width 6 height 6
type input "1"
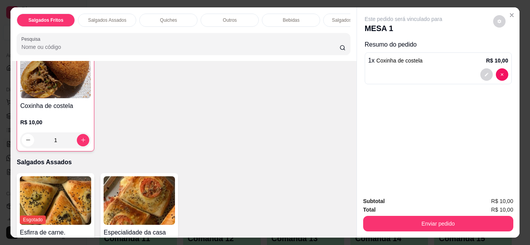
drag, startPoint x: 347, startPoint y: 100, endPoint x: 351, endPoint y: 107, distance: 7.8
click at [351, 107] on div "Item avulso Salgados Fritos Coxinha R$ 8,00 0 Croquete R$ 8,00 0 Esgotado Espin…" at bounding box center [183, 149] width 346 height 176
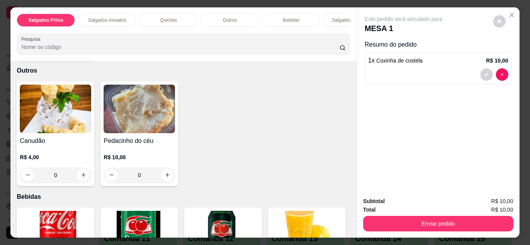
scroll to position [526, 0]
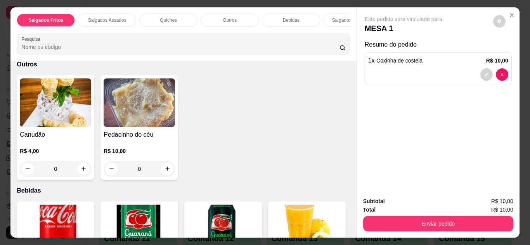
click at [80, 173] on div "0" at bounding box center [55, 169] width 71 height 16
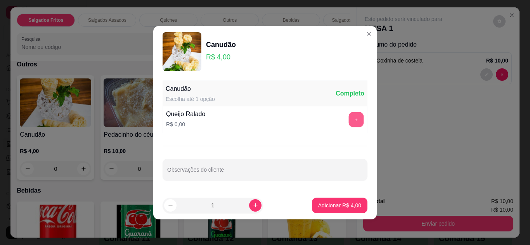
click at [349, 119] on button "+" at bounding box center [356, 119] width 15 height 15
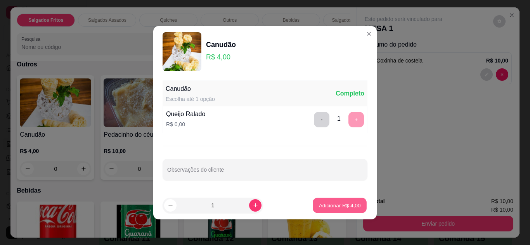
click at [329, 199] on button "Adicionar R$ 4,00" at bounding box center [340, 204] width 54 height 15
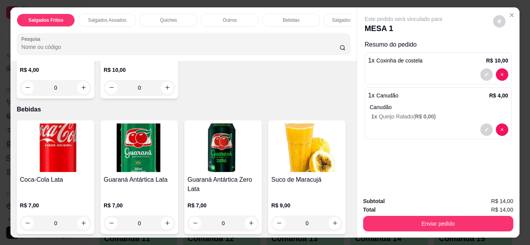
scroll to position [625, 0]
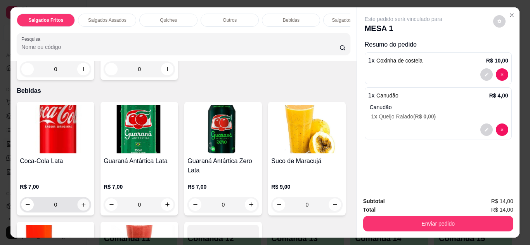
click at [84, 204] on button "increase-product-quantity" at bounding box center [84, 204] width 12 height 12
type input "1"
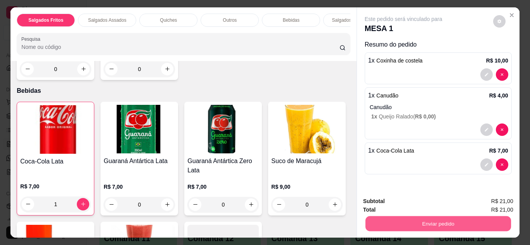
click at [370, 216] on button "Enviar pedido" at bounding box center [437, 223] width 145 height 15
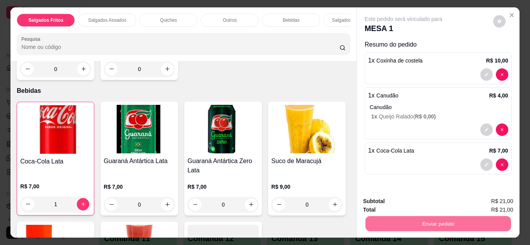
click at [382, 203] on button "Não registrar e enviar pedido" at bounding box center [412, 201] width 78 height 14
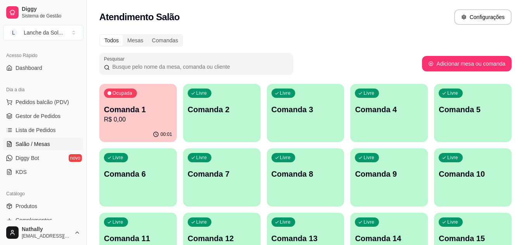
click at [15, 112] on link "Gestor de Pedidos" at bounding box center [43, 116] width 80 height 12
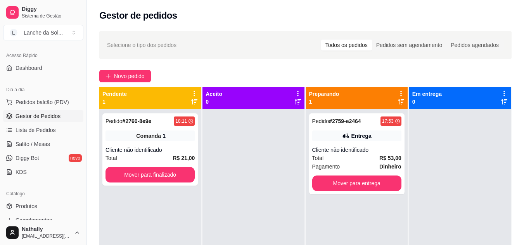
click at [320, 159] on span "Total" at bounding box center [318, 158] width 12 height 9
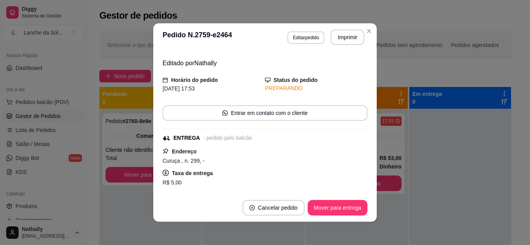
scroll to position [22, 0]
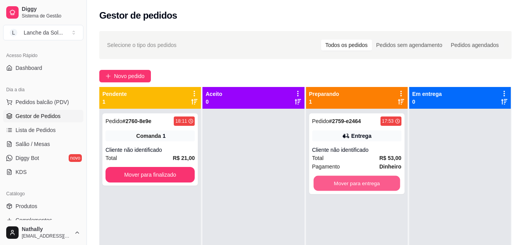
click at [334, 184] on button "Mover para entrega" at bounding box center [356, 183] width 87 height 15
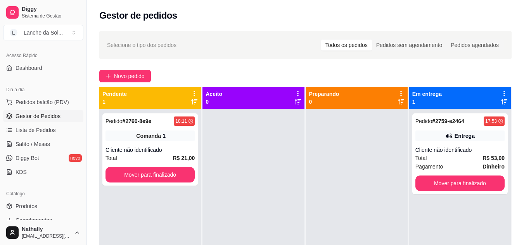
click at [334, 184] on div at bounding box center [357, 231] width 102 height 245
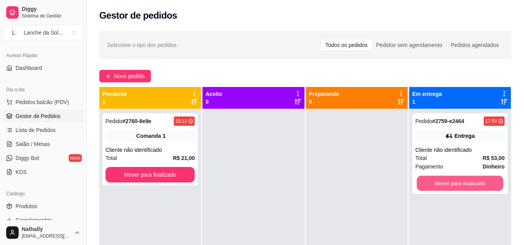
click at [453, 183] on button "Mover para finalizado" at bounding box center [460, 183] width 87 height 15
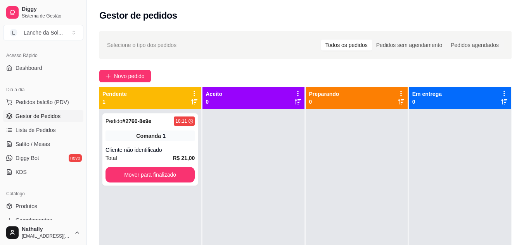
click at [59, 140] on link "Salão / Mesas" at bounding box center [43, 144] width 80 height 12
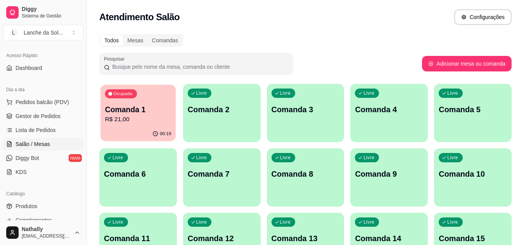
click at [131, 118] on p "R$ 21,00" at bounding box center [138, 119] width 66 height 9
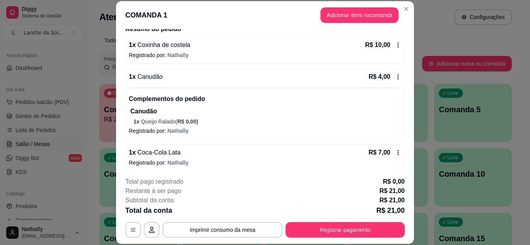
scroll to position [82, 0]
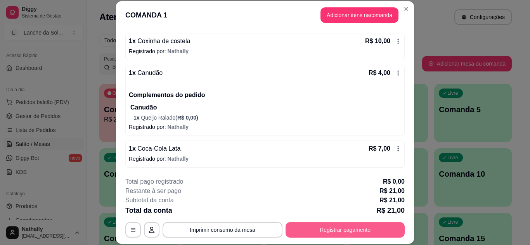
click at [306, 231] on button "Registrar pagamento" at bounding box center [344, 230] width 119 height 16
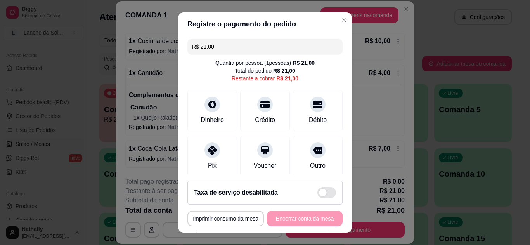
click at [214, 163] on div "Pix" at bounding box center [212, 156] width 50 height 41
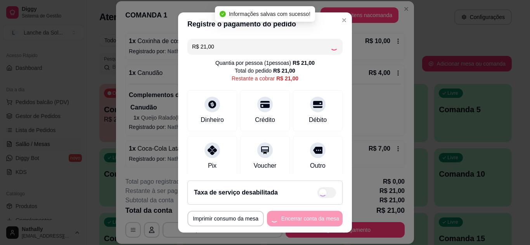
type input "R$ 0,00"
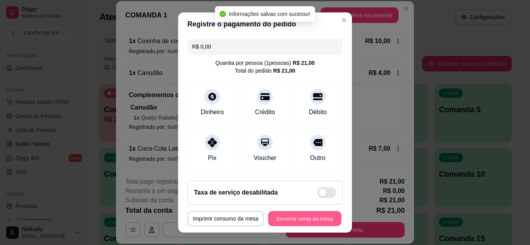
click at [288, 217] on button "Encerrar conta da mesa" at bounding box center [304, 218] width 73 height 15
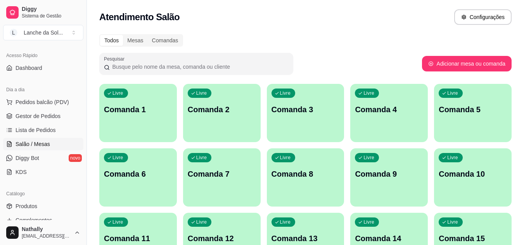
click at [54, 113] on span "Gestor de Pedidos" at bounding box center [38, 116] width 45 height 8
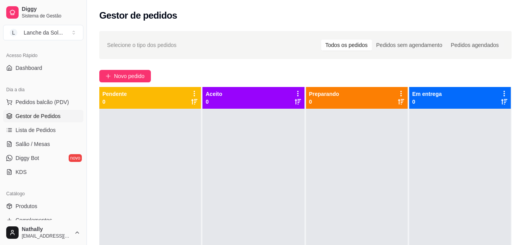
click at [51, 99] on span "Pedidos balcão (PDV)" at bounding box center [43, 102] width 54 height 8
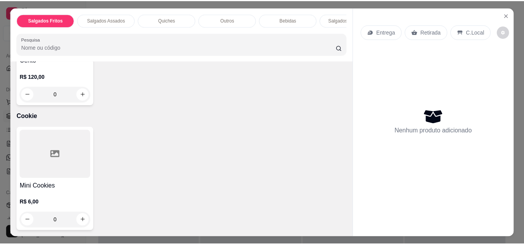
scroll to position [1097, 0]
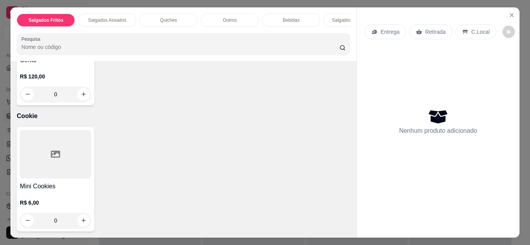
click at [83, 213] on div "0" at bounding box center [55, 221] width 71 height 16
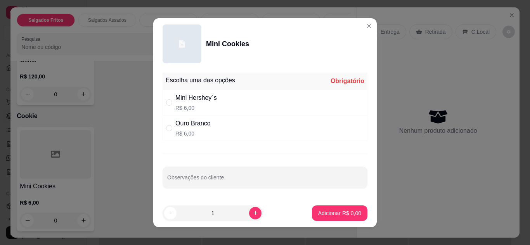
click at [167, 102] on input "" at bounding box center [169, 102] width 6 height 6
radio input "true"
click at [253, 211] on icon "increase-product-quantity" at bounding box center [256, 213] width 6 height 6
type input "2"
click at [168, 127] on input "" at bounding box center [169, 128] width 6 height 6
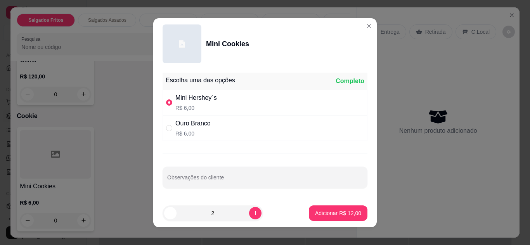
radio input "true"
radio input "false"
click at [164, 210] on button "decrease-product-quantity" at bounding box center [170, 213] width 12 height 12
type input "1"
click at [318, 213] on p "Adicionar R$ 6,00" at bounding box center [339, 212] width 42 height 7
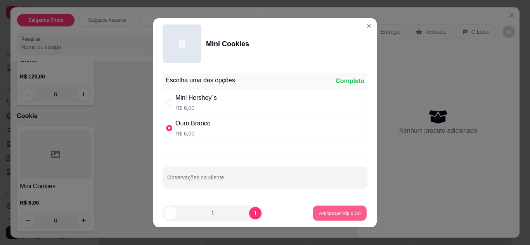
type input "1"
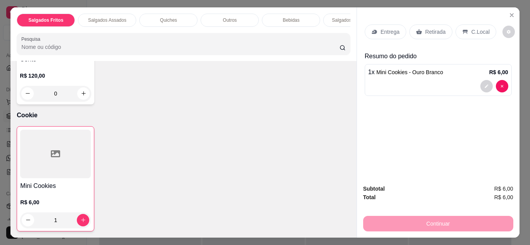
click at [42, 185] on h4 "Mini Cookies" at bounding box center [55, 185] width 71 height 9
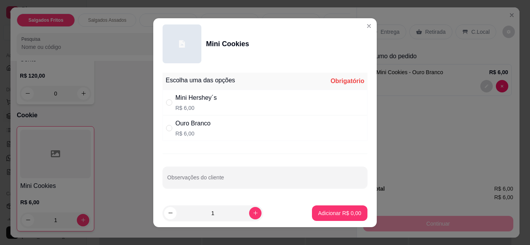
click at [166, 100] on input "" at bounding box center [169, 102] width 6 height 6
radio input "true"
click at [249, 212] on button "increase-product-quantity" at bounding box center [255, 213] width 12 height 12
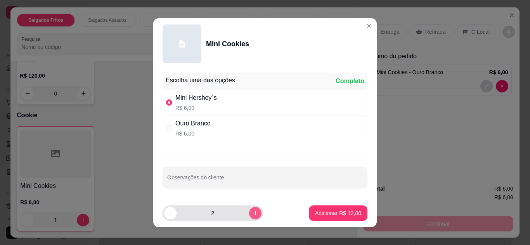
click at [249, 212] on button "increase-product-quantity" at bounding box center [255, 213] width 12 height 12
click at [168, 215] on icon "decrease-product-quantity" at bounding box center [171, 213] width 6 height 6
type input "2"
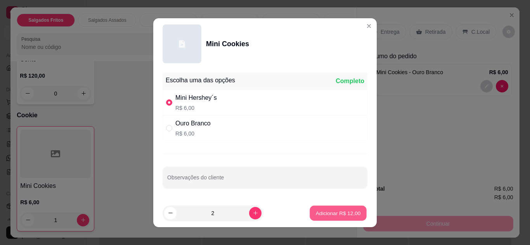
click at [319, 215] on p "Adicionar R$ 12,00" at bounding box center [338, 212] width 45 height 7
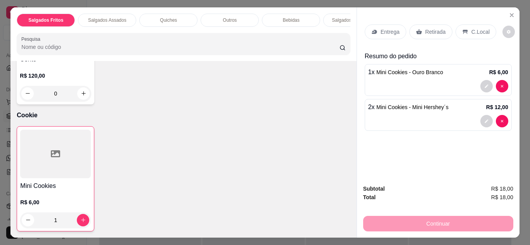
click at [479, 28] on p "C.Local" at bounding box center [480, 32] width 18 height 8
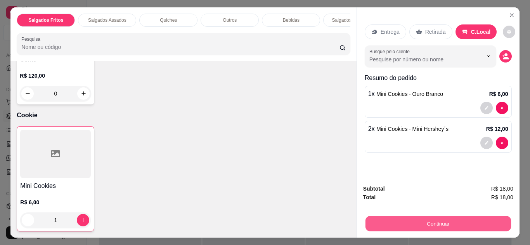
click at [412, 216] on button "Continuar" at bounding box center [437, 223] width 145 height 15
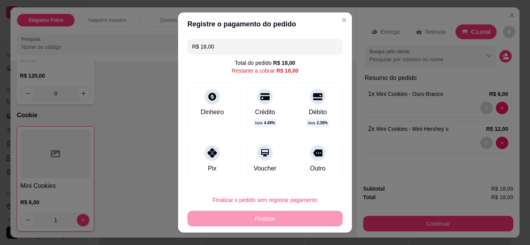
click at [178, 161] on div "R$ 18,00 Total do pedido R$ 18,00 Restante a cobrar R$ 18,00 Dinheiro Crédito t…" at bounding box center [265, 111] width 174 height 151
click at [213, 148] on icon at bounding box center [212, 152] width 9 height 9
type input "R$ 0,00"
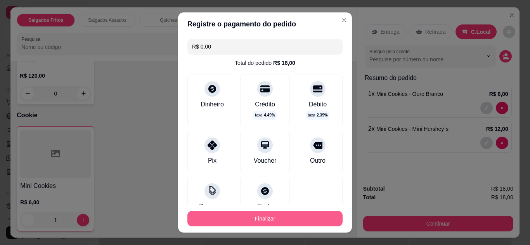
click at [249, 220] on button "Finalizar" at bounding box center [264, 219] width 155 height 16
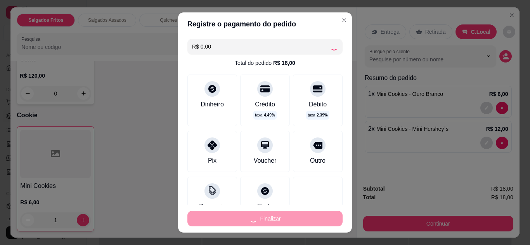
type input "0"
type input "-R$ 18,00"
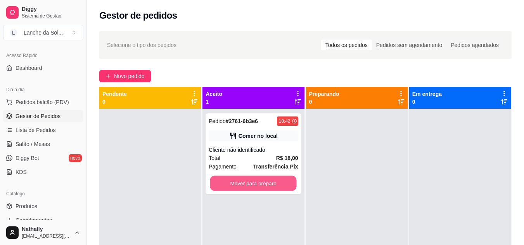
click at [244, 183] on button "Mover para preparo" at bounding box center [253, 183] width 87 height 15
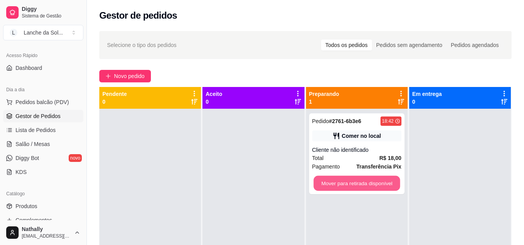
click at [334, 180] on button "Mover para retirada disponível" at bounding box center [356, 183] width 87 height 15
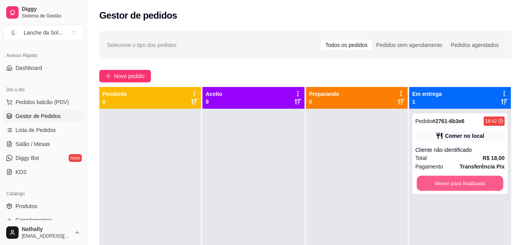
click at [434, 182] on button "Mover para finalizado" at bounding box center [460, 183] width 87 height 15
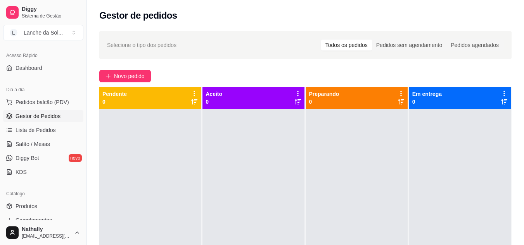
click at [58, 204] on link "Produtos" at bounding box center [43, 206] width 80 height 12
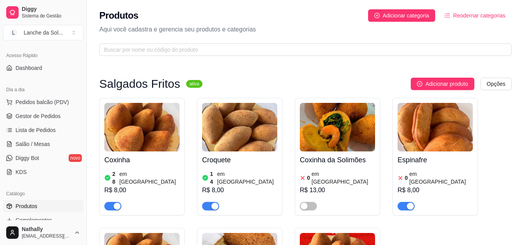
click at [403, 202] on span "button" at bounding box center [406, 206] width 17 height 9
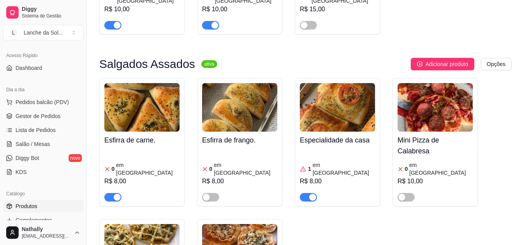
scroll to position [333, 0]
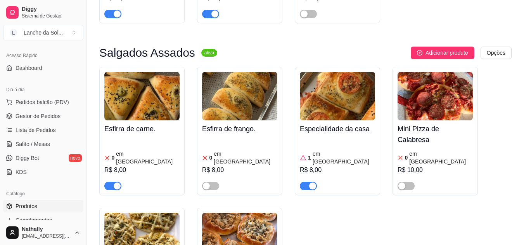
click at [111, 182] on span "button" at bounding box center [112, 186] width 17 height 9
click at [314, 123] on h4 "Especialidade da casa" at bounding box center [337, 128] width 75 height 11
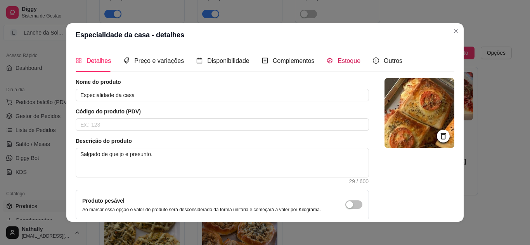
click at [328, 58] on div "Estoque" at bounding box center [344, 61] width 34 height 10
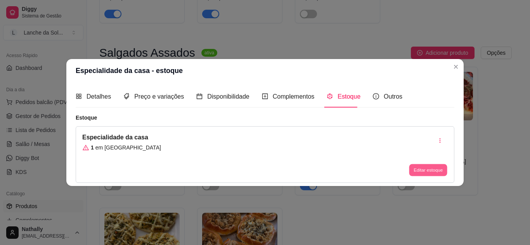
click at [416, 169] on button "Editar estoque" at bounding box center [428, 170] width 38 height 12
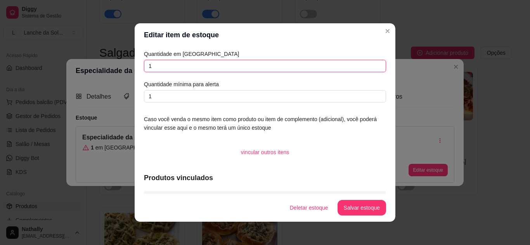
click at [330, 67] on input "1" at bounding box center [265, 66] width 242 height 12
type input "0"
click at [353, 204] on button "Salvar estoque" at bounding box center [361, 208] width 48 height 16
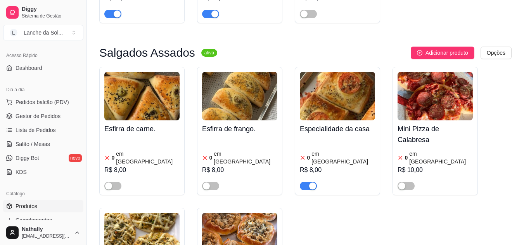
click at [305, 182] on span "button" at bounding box center [308, 186] width 17 height 9
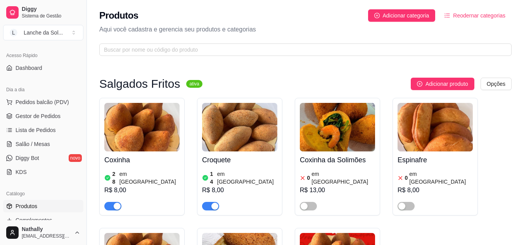
scroll to position [0, 0]
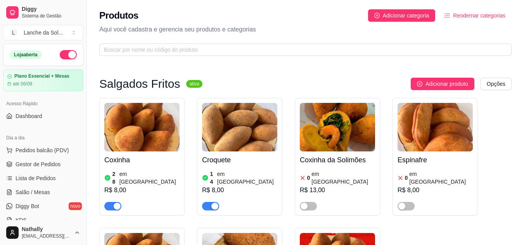
click at [60, 52] on button "button" at bounding box center [68, 54] width 17 height 9
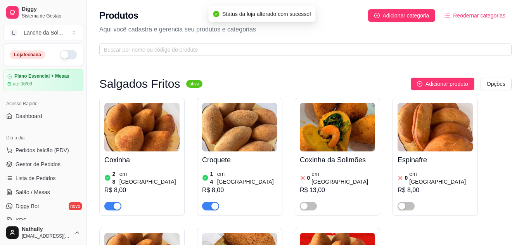
click at [60, 52] on button "button" at bounding box center [68, 54] width 17 height 9
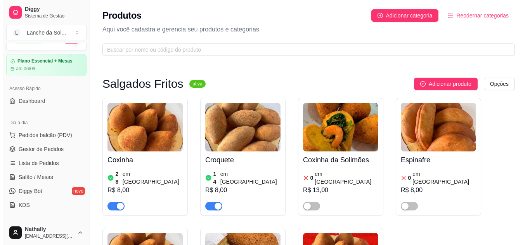
scroll to position [17, 0]
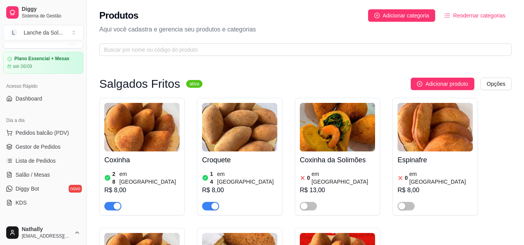
click at [56, 139] on ul "Pedidos balcão (PDV) Gestor de Pedidos Lista de Pedidos Salão / Mesas Diggy Bot…" at bounding box center [43, 167] width 80 height 82
click at [59, 135] on span "Pedidos balcão (PDV)" at bounding box center [43, 133] width 54 height 8
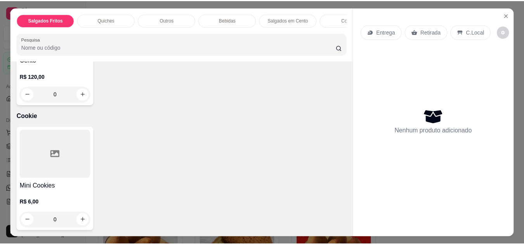
scroll to position [971, 0]
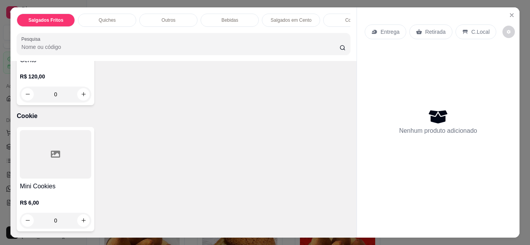
click at [80, 219] on div "0" at bounding box center [55, 221] width 71 height 16
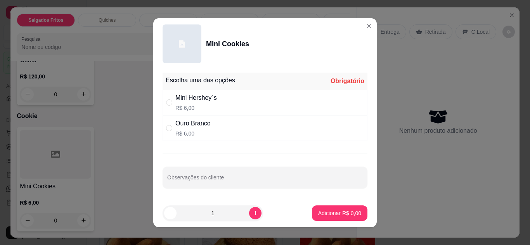
click at [168, 100] on input "" at bounding box center [169, 102] width 6 height 6
radio input "true"
click at [339, 213] on p "Adicionar R$ 6,00" at bounding box center [339, 212] width 42 height 7
type input "1"
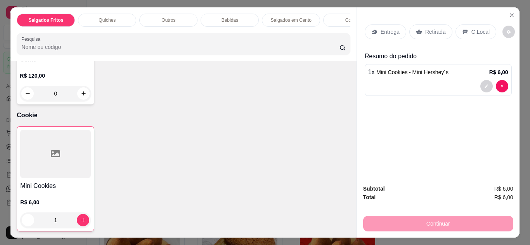
click at [469, 24] on div "C.Local" at bounding box center [475, 31] width 41 height 15
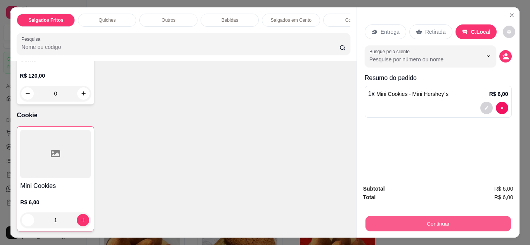
click at [415, 218] on button "Continuar" at bounding box center [437, 223] width 145 height 15
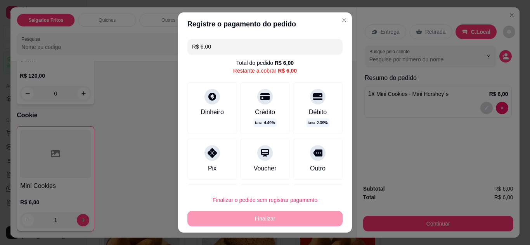
click at [190, 102] on div "Dinheiro" at bounding box center [212, 108] width 50 height 52
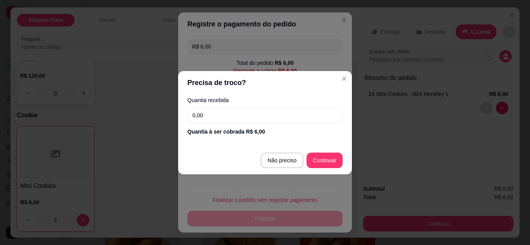
click at [201, 112] on input "0,00" at bounding box center [264, 115] width 155 height 16
type input "6,00"
type input "R$ 0,00"
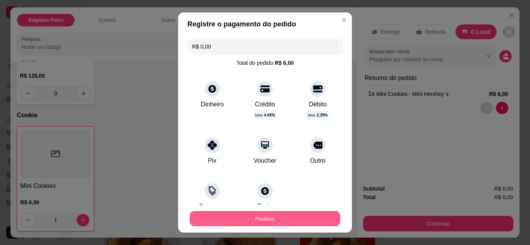
click at [280, 219] on button "Finalizar" at bounding box center [265, 218] width 151 height 15
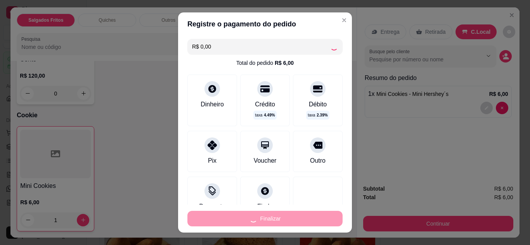
type input "0"
type input "-R$ 6,00"
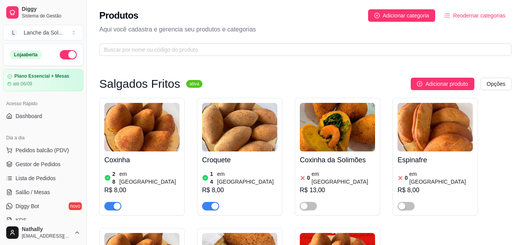
click at [60, 52] on button "button" at bounding box center [68, 54] width 17 height 9
click at [52, 29] on div "Lanche da Sol ..." at bounding box center [43, 33] width 39 height 8
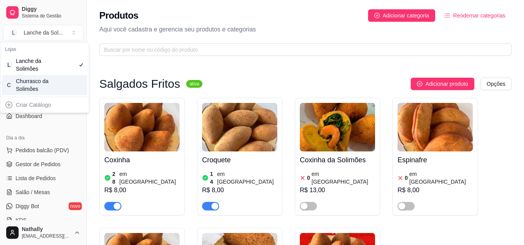
click at [43, 89] on div "Churrasco da Solimões" at bounding box center [33, 85] width 35 height 16
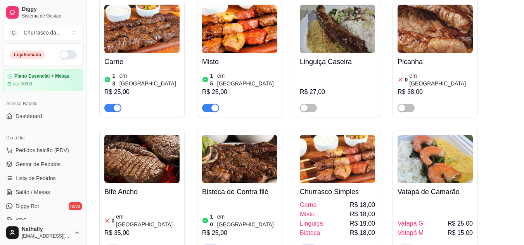
scroll to position [92, 0]
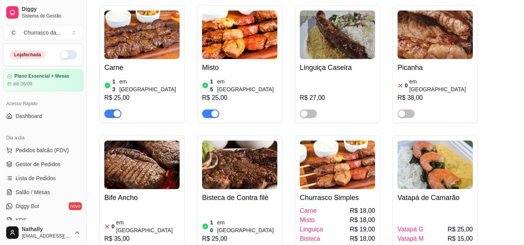
click at [435, 71] on h4 "Picanha" at bounding box center [435, 67] width 75 height 11
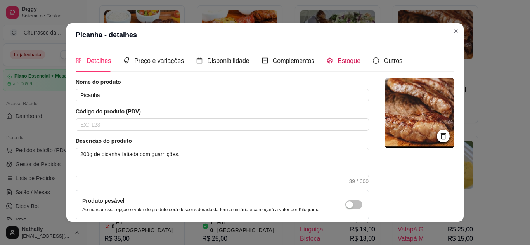
click at [348, 59] on span "Estoque" at bounding box center [348, 60] width 23 height 7
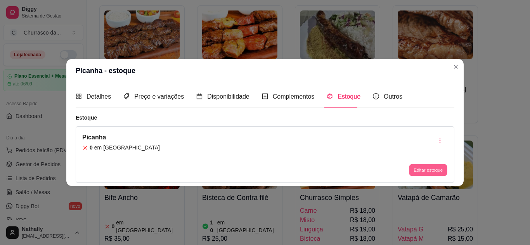
click at [416, 170] on button "Editar estoque" at bounding box center [428, 170] width 38 height 12
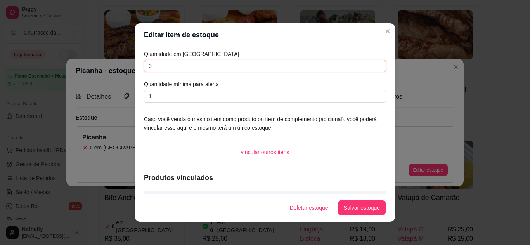
click at [351, 63] on input "0" at bounding box center [265, 66] width 242 height 12
click at [365, 203] on button "Salvar estoque" at bounding box center [361, 207] width 47 height 15
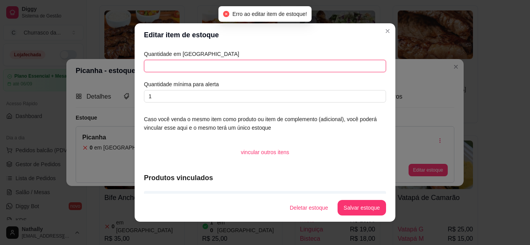
click at [307, 65] on input "text" at bounding box center [265, 66] width 242 height 12
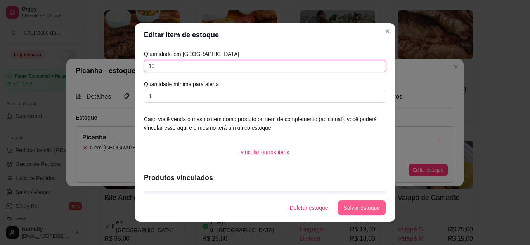
type input "10"
click at [351, 204] on button "Salvar estoque" at bounding box center [361, 207] width 47 height 15
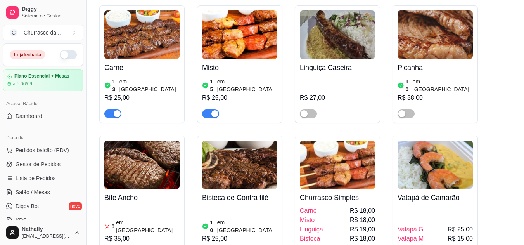
click at [403, 109] on div at bounding box center [406, 113] width 17 height 9
click at [408, 109] on div at bounding box center [406, 113] width 17 height 9
click at [408, 109] on span "button" at bounding box center [406, 113] width 17 height 9
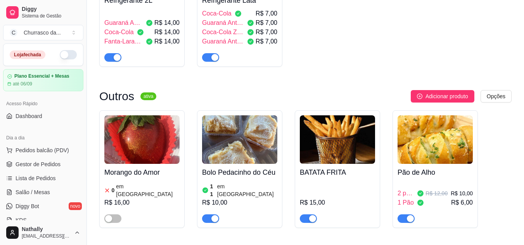
scroll to position [601, 0]
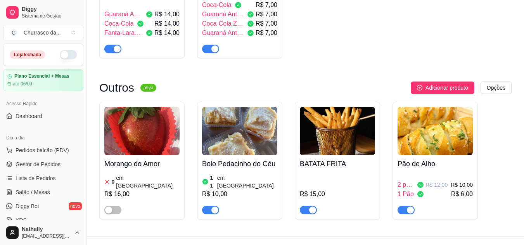
click at [241, 174] on article "em [GEOGRAPHIC_DATA]" at bounding box center [247, 182] width 60 height 16
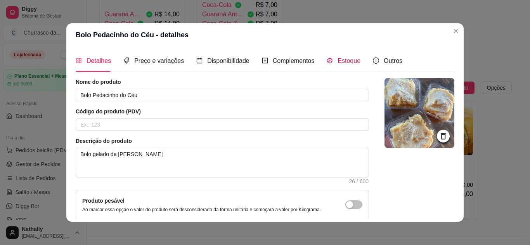
click at [337, 61] on span "Estoque" at bounding box center [348, 60] width 23 height 7
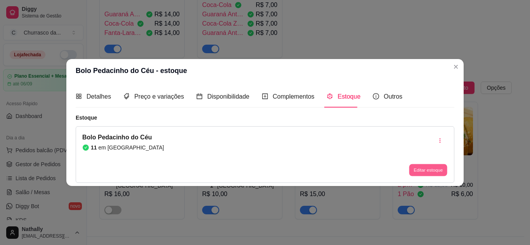
click at [417, 171] on button "Editar estoque" at bounding box center [428, 170] width 38 height 12
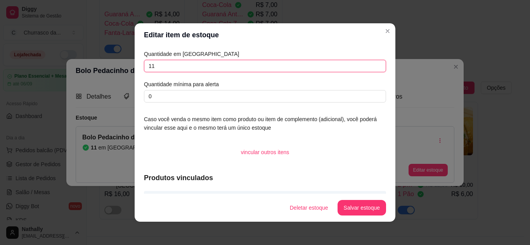
click at [361, 67] on input "11" at bounding box center [265, 66] width 242 height 12
type input "1"
type input "9"
click at [347, 207] on button "Salvar estoque" at bounding box center [361, 207] width 47 height 15
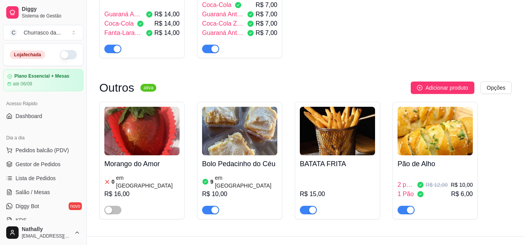
click at [437, 83] on span "Adicionar produto" at bounding box center [447, 87] width 43 height 9
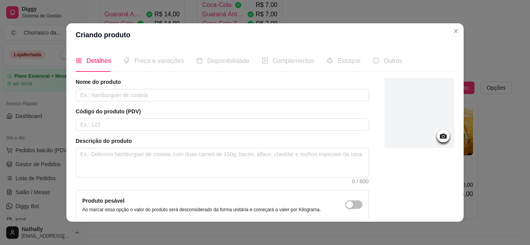
click at [439, 133] on div at bounding box center [443, 136] width 13 height 13
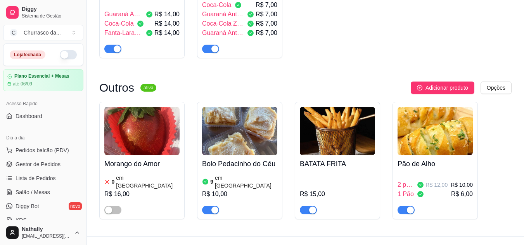
click at [72, 27] on button "C Churrasco da ..." at bounding box center [43, 33] width 80 height 16
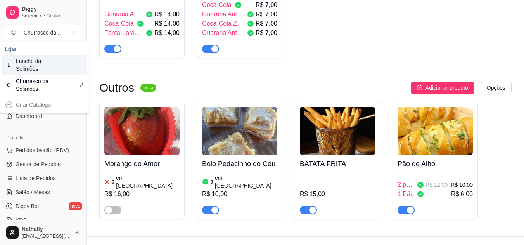
click at [46, 67] on div "Lanche da Solimões" at bounding box center [33, 65] width 35 height 16
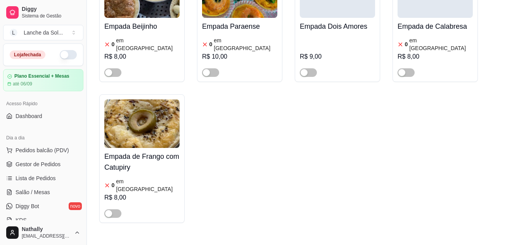
scroll to position [872, 0]
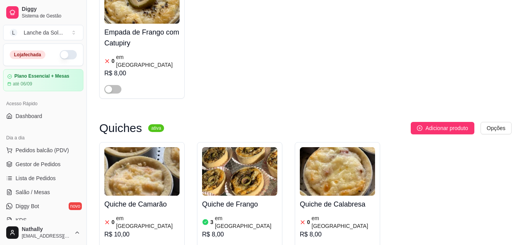
click at [263, 147] on img at bounding box center [239, 171] width 75 height 48
click at [57, 39] on button "L Lanche da Sol ..." at bounding box center [43, 33] width 80 height 16
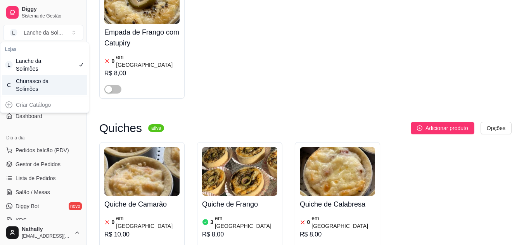
click at [50, 87] on div "Churrasco da Solimões" at bounding box center [33, 85] width 35 height 16
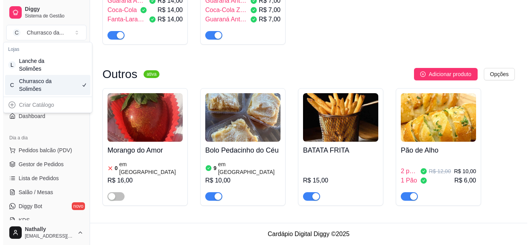
scroll to position [601, 0]
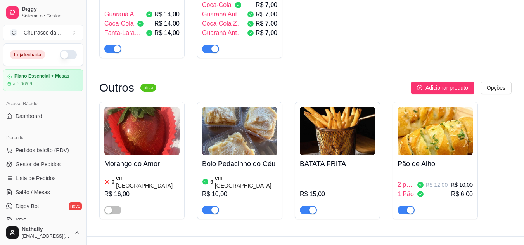
click at [429, 83] on span "Adicionar produto" at bounding box center [447, 87] width 43 height 9
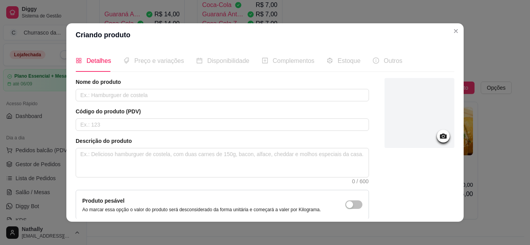
click at [439, 135] on icon at bounding box center [443, 136] width 9 height 9
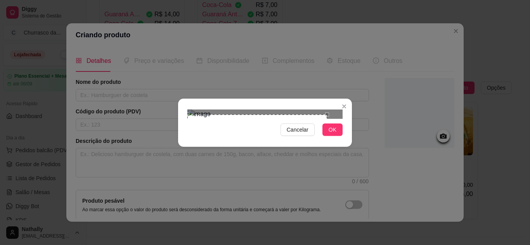
click at [252, 114] on div "Use the arrow keys to move the crop selection area" at bounding box center [257, 166] width 140 height 105
click at [335, 134] on span "OK" at bounding box center [333, 129] width 8 height 9
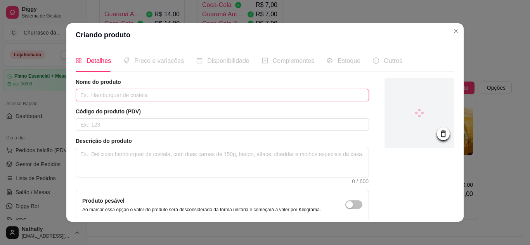
click at [232, 92] on input "text" at bounding box center [222, 95] width 293 height 12
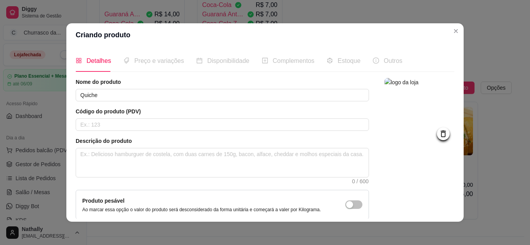
click at [439, 133] on icon at bounding box center [443, 133] width 9 height 9
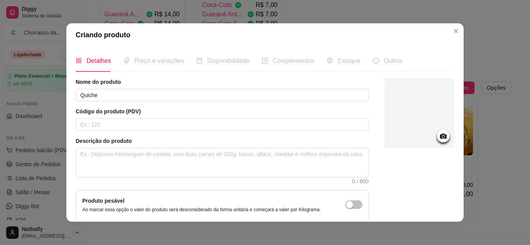
click at [440, 135] on icon at bounding box center [443, 135] width 7 height 5
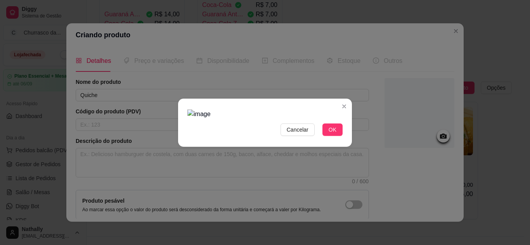
click at [318, 109] on div at bounding box center [264, 113] width 155 height 9
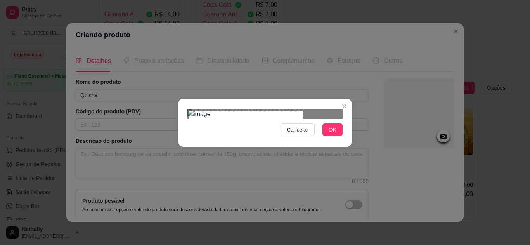
click at [167, 62] on div "Cancelar OK" at bounding box center [265, 122] width 530 height 245
click at [336, 136] on button "OK" at bounding box center [332, 129] width 20 height 12
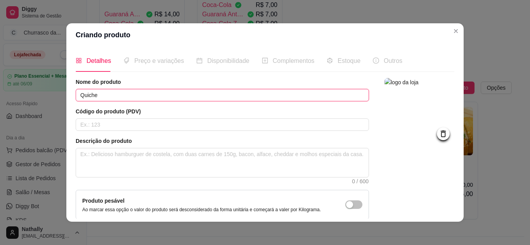
click at [236, 96] on input "Quiche" at bounding box center [222, 95] width 293 height 12
type input "Quiche de Frango"
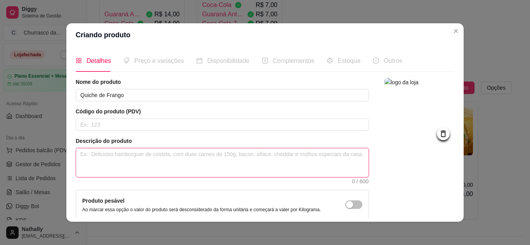
click at [161, 152] on textarea at bounding box center [222, 162] width 292 height 29
type textarea "Q"
type textarea "Qu"
type textarea "Quic"
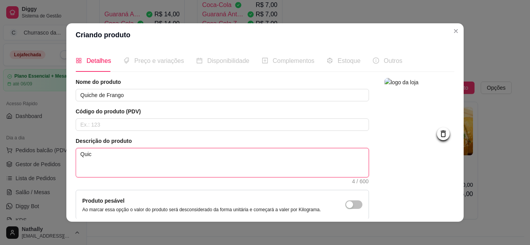
type textarea "Quich"
type textarea "Quiche"
type textarea "Quiche d"
type textarea "Quiche de"
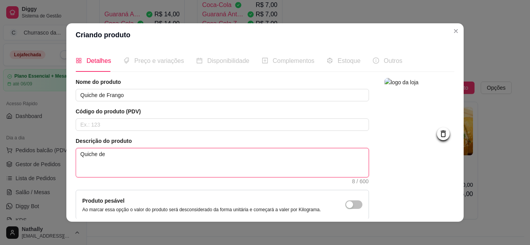
type textarea "Quiche del"
type textarea "Quiche deli"
type textarea "Quiche delic"
type textarea "Quiche delici"
type textarea "Quiche delicio"
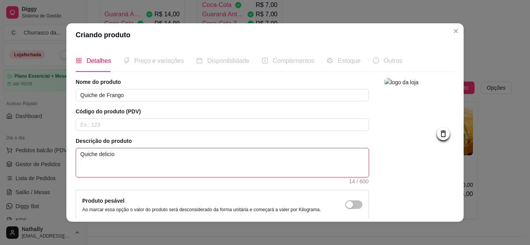
type textarea "Quiche delicios"
type textarea "Quiche delicioso"
type textarea "Quiche delicioso r"
type textarea "Quiche delicioso re"
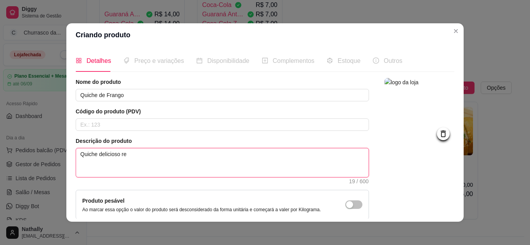
type textarea "Quiche delicioso rec"
type textarea "Quiche delicioso rech"
type textarea "Quiche delicioso reche"
type textarea "Quiche delicioso rechea"
type textarea "Quiche delicioso recheado"
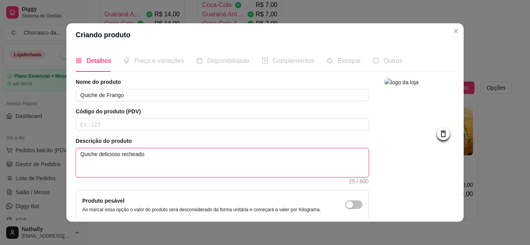
type textarea "Quiche delicioso recheado"
type textarea "Quiche delicioso recheado co"
type textarea "Quiche delicioso recheado com"
type textarea "Quiche delicioso recheado com fre"
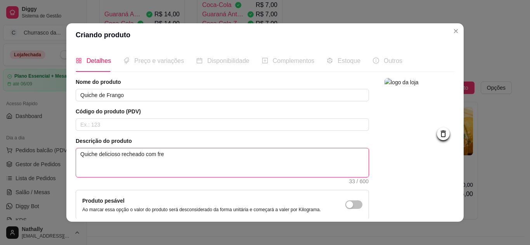
type textarea "Quiche delicioso recheado com fr"
type textarea "Quiche delicioso recheado com fran"
type textarea "Quiche delicioso recheado com frang"
type textarea "Quiche delicioso recheado com frango"
type textarea "Quiche delicioso recheado com frango e"
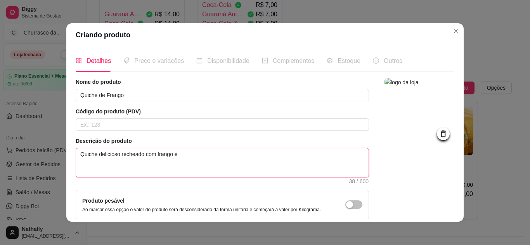
type textarea "Quiche delicioso recheado com frango e"
type textarea "Quiche delicioso recheado com frango e c"
type textarea "Quiche delicioso recheado com frango e cat"
type textarea "Quiche delicioso recheado com frango e catu"
type textarea "Quiche delicioso recheado com frango e catup"
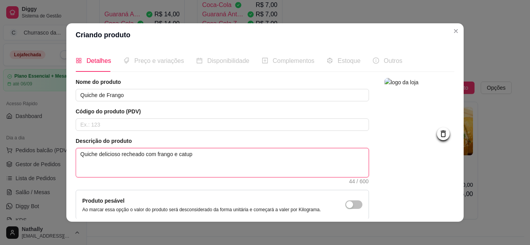
type textarea "Quiche delicioso recheado com frango e catupi"
type textarea "Quiche delicioso recheado com frango e catupir"
type textarea "Quiche delicioso recheado com frango e catupiry"
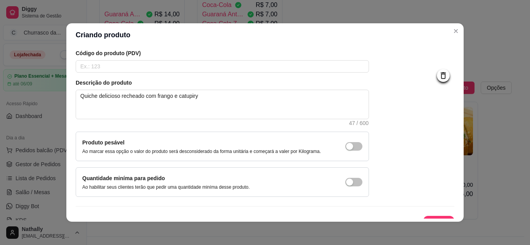
scroll to position [71, 0]
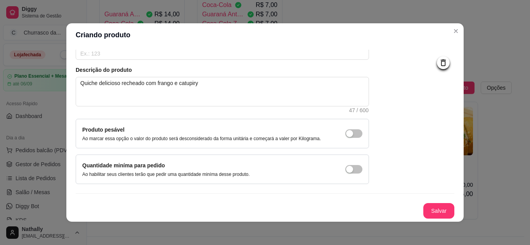
click at [430, 205] on div "Nome do produto Quiche de Frango Código do produto (PDV) Descrição do produto Q…" at bounding box center [265, 112] width 379 height 211
click at [430, 205] on button "Salvar" at bounding box center [439, 210] width 30 height 15
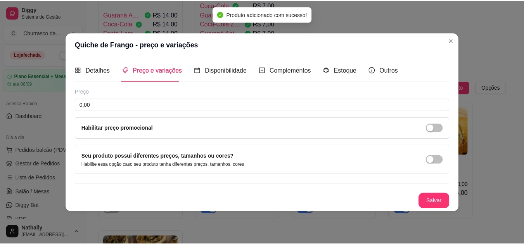
scroll to position [0, 0]
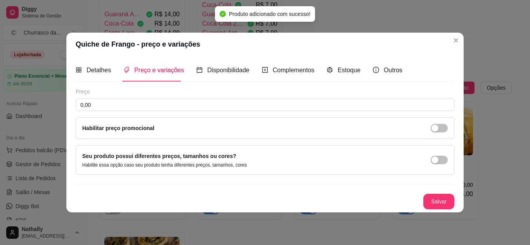
drag, startPoint x: 448, startPoint y: 117, endPoint x: 446, endPoint y: 89, distance: 28.0
click at [446, 89] on div "Detalhes Preço e variações Disponibilidade Complementos Estoque Outros Nome do …" at bounding box center [265, 134] width 379 height 150
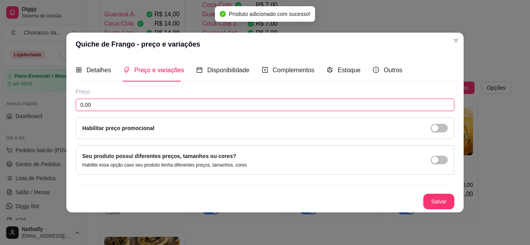
click at [213, 99] on input "0,00" at bounding box center [265, 105] width 379 height 12
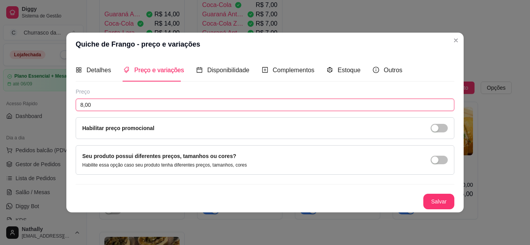
type input "8,00"
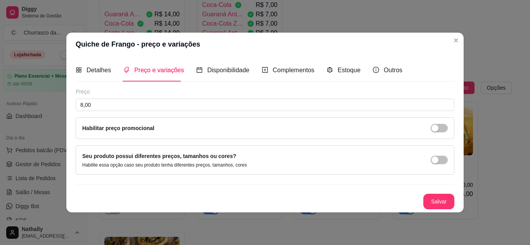
drag, startPoint x: 427, startPoint y: 192, endPoint x: 432, endPoint y: 202, distance: 11.3
click at [432, 202] on div "Preço 8,00 Habilitar preço promocional Seu produto possui diferentes preços, ta…" at bounding box center [265, 148] width 379 height 121
click at [432, 202] on button "Salvar" at bounding box center [439, 201] width 30 height 15
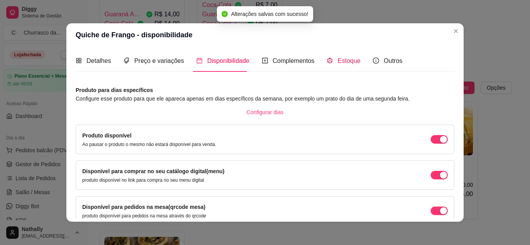
click at [332, 58] on div "Estoque" at bounding box center [344, 61] width 34 height 10
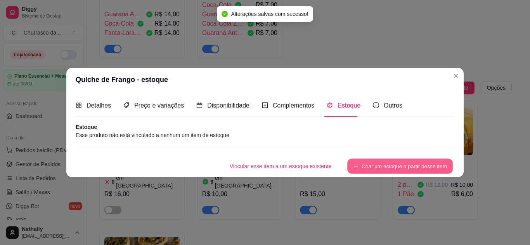
click at [365, 171] on button "Criar um estoque a partir desse item" at bounding box center [400, 165] width 106 height 15
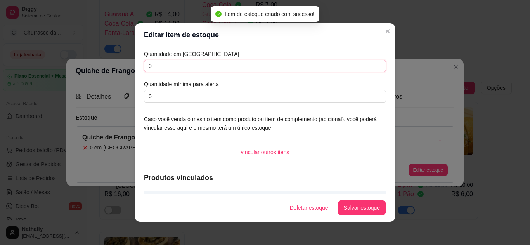
click at [210, 62] on input "0" at bounding box center [265, 66] width 242 height 12
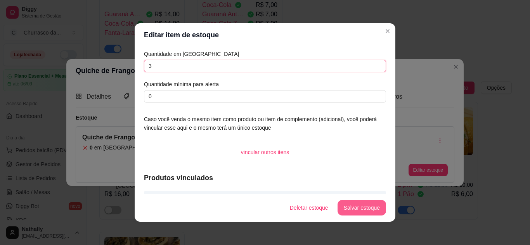
type input "3"
click at [355, 208] on button "Salvar estoque" at bounding box center [361, 207] width 47 height 15
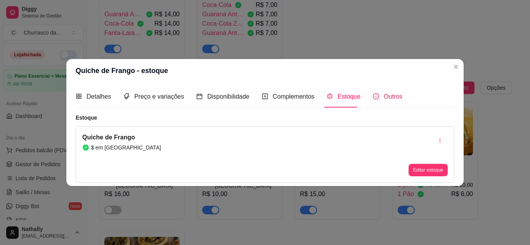
click at [375, 97] on icon "info-circle" at bounding box center [376, 96] width 6 height 6
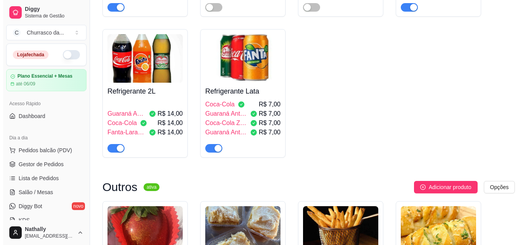
scroll to position [582, 0]
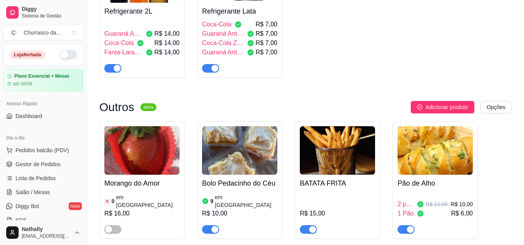
click at [446, 103] on span "Adicionar produto" at bounding box center [447, 107] width 43 height 9
click at [459, 103] on span "Adicionar produto" at bounding box center [447, 107] width 43 height 9
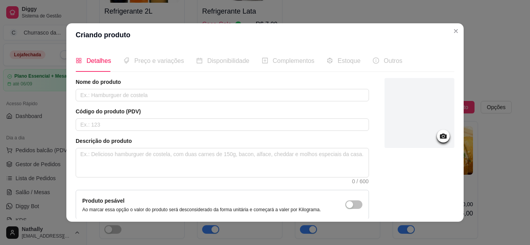
click at [438, 142] on div at bounding box center [419, 113] width 70 height 70
click at [439, 135] on icon at bounding box center [443, 136] width 9 height 9
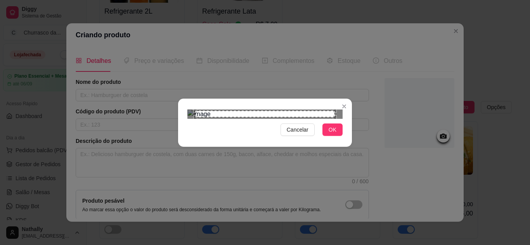
drag, startPoint x: 312, startPoint y: 64, endPoint x: 309, endPoint y: 69, distance: 5.8
click at [309, 106] on div "Cancelar OK" at bounding box center [265, 122] width 174 height 33
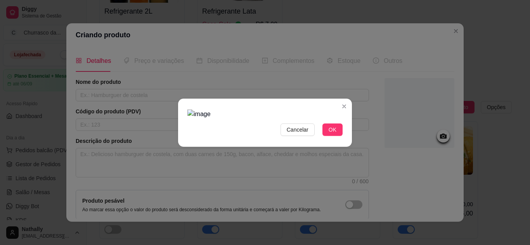
click at [309, 109] on div at bounding box center [264, 113] width 155 height 9
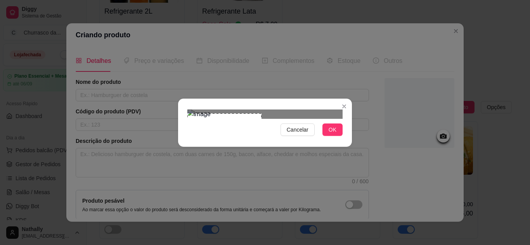
click at [169, 78] on div "Cancelar OK" at bounding box center [265, 122] width 530 height 245
click at [336, 136] on button "OK" at bounding box center [332, 129] width 20 height 12
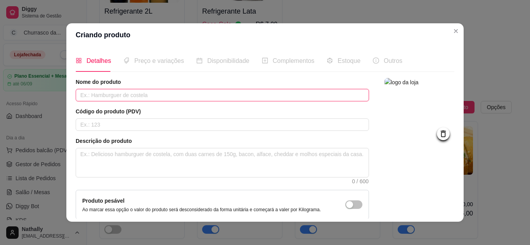
click at [263, 97] on input "text" at bounding box center [222, 95] width 293 height 12
type input "Bolinho Frito"
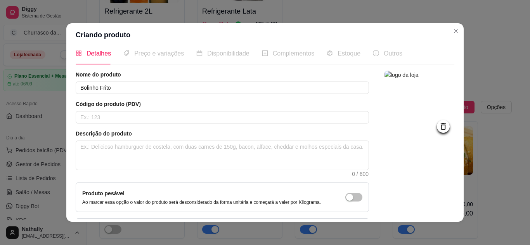
scroll to position [17, 0]
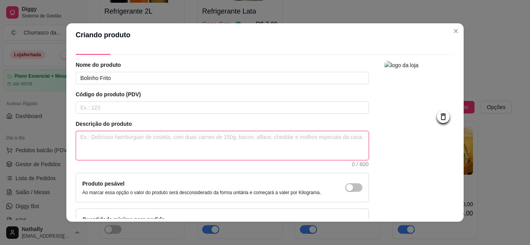
click at [252, 149] on textarea at bounding box center [222, 145] width 292 height 29
type textarea "B"
type textarea "Bo"
type textarea "Bok"
type textarea "Bo"
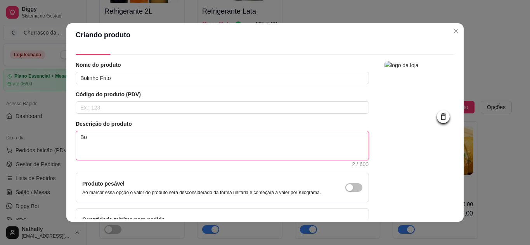
type textarea "Bol"
type textarea "Boli"
type textarea "Bolin"
type textarea "Bolinh"
type textarea "Bolinho"
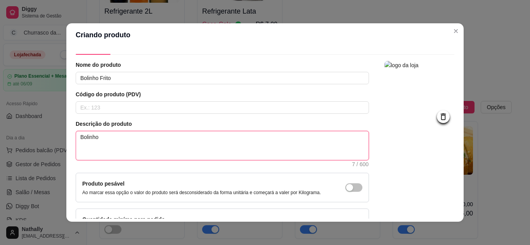
type textarea "Bolinho"
type textarea "Bolinho t"
type textarea "Bolinho tr"
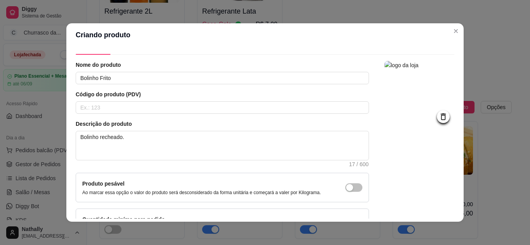
scroll to position [71, 0]
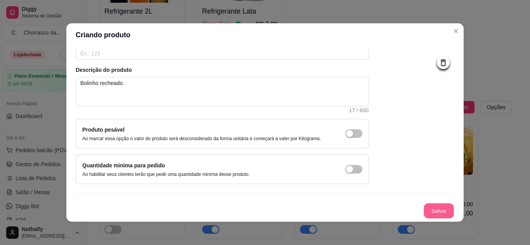
click at [431, 204] on button "Salvar" at bounding box center [439, 210] width 30 height 15
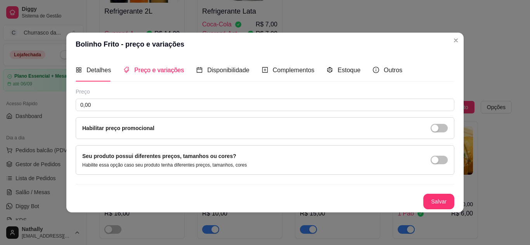
scroll to position [0, 0]
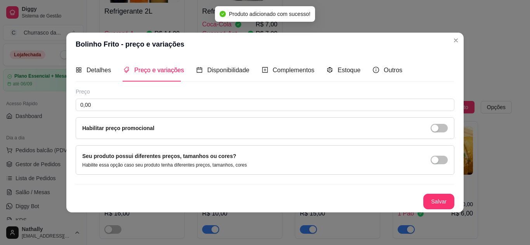
drag, startPoint x: 448, startPoint y: 124, endPoint x: 443, endPoint y: 59, distance: 65.0
click at [443, 59] on div "Detalhes Preço e variações Disponibilidade Complementos Estoque Outros Nome do …" at bounding box center [265, 134] width 379 height 150
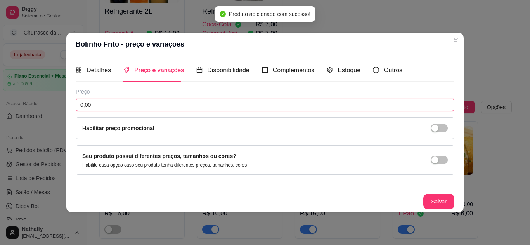
click at [260, 110] on input "0,00" at bounding box center [265, 105] width 379 height 12
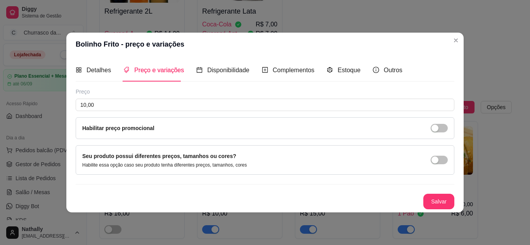
click at [439, 157] on button "button" at bounding box center [439, 160] width 17 height 9
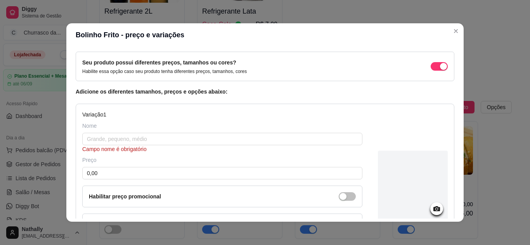
scroll to position [40, 0]
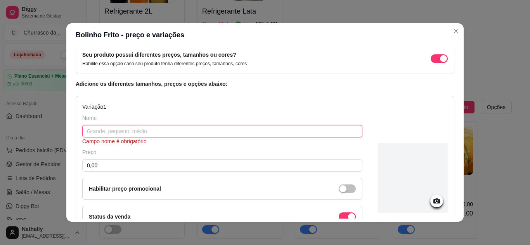
click at [169, 135] on input "text" at bounding box center [222, 131] width 280 height 12
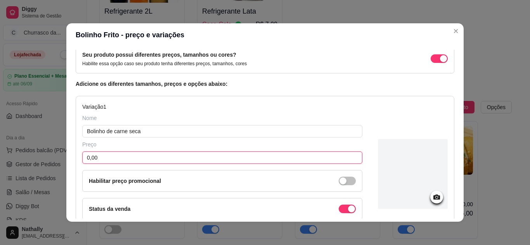
click at [159, 156] on input "0,00" at bounding box center [222, 157] width 280 height 12
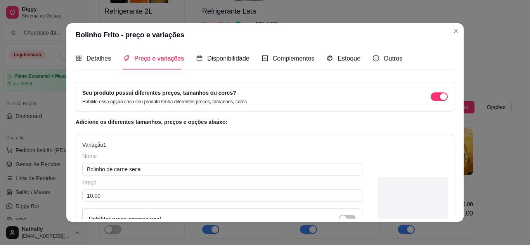
scroll to position [0, 0]
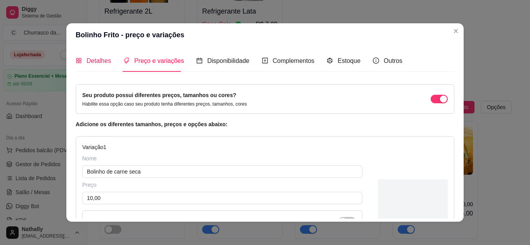
click at [93, 63] on span "Detalhes" at bounding box center [99, 60] width 24 height 7
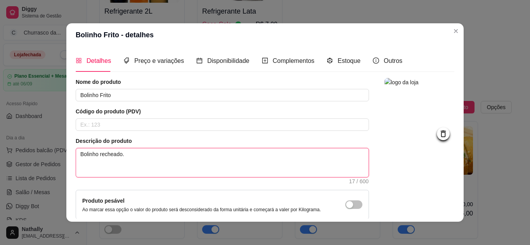
click at [134, 162] on textarea "Bolinho recheado." at bounding box center [222, 162] width 292 height 29
click at [80, 153] on textarea "Bolinho recheado com 5 unidades" at bounding box center [222, 162] width 292 height 29
click at [207, 157] on textarea "porção bolinho recheado com 5 unidades" at bounding box center [222, 162] width 292 height 29
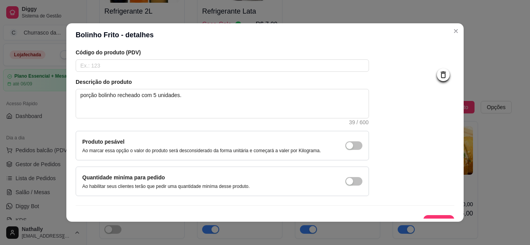
scroll to position [71, 0]
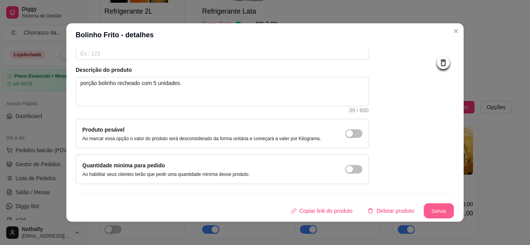
click at [428, 206] on button "Salvar" at bounding box center [439, 210] width 30 height 15
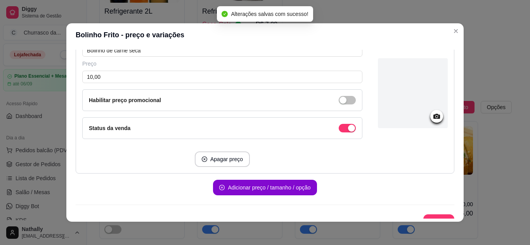
scroll to position [132, 0]
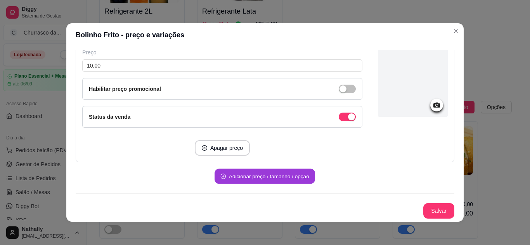
click at [294, 182] on button "Adicionar preço / tamanho / opção" at bounding box center [265, 176] width 100 height 15
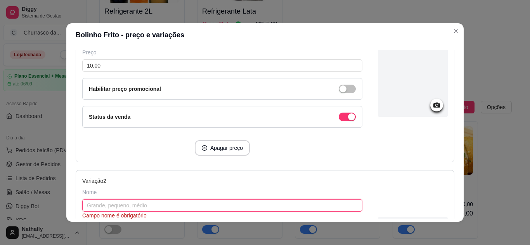
click at [216, 211] on input "text" at bounding box center [222, 205] width 280 height 12
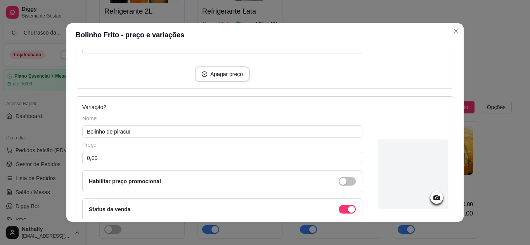
scroll to position [240, 0]
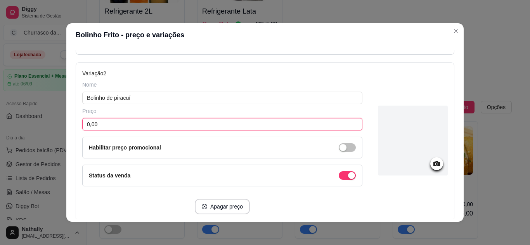
click at [294, 122] on input "0,00" at bounding box center [222, 124] width 280 height 12
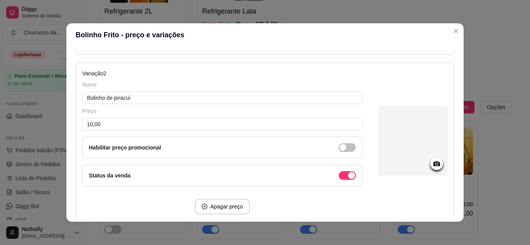
scroll to position [298, 0]
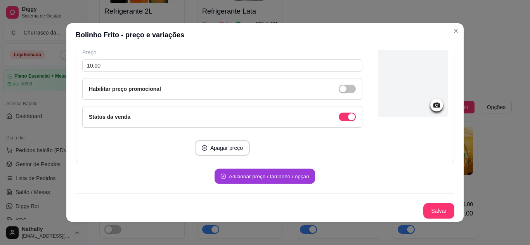
click at [283, 180] on button "Adicionar preço / tamanho / opção" at bounding box center [265, 176] width 100 height 15
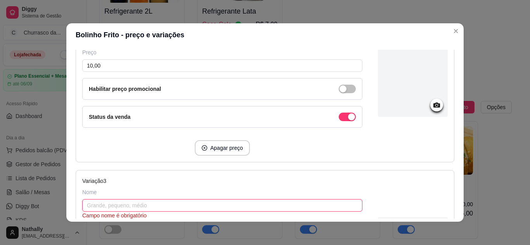
click at [238, 205] on input "text" at bounding box center [222, 205] width 280 height 12
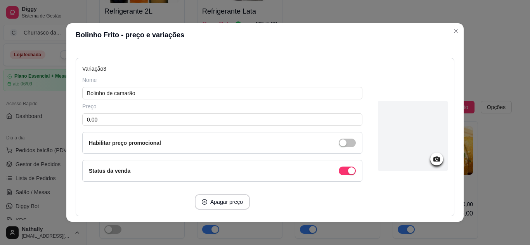
scroll to position [417, 0]
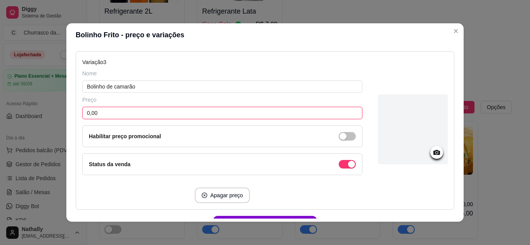
click at [298, 113] on input "0,00" at bounding box center [222, 113] width 280 height 12
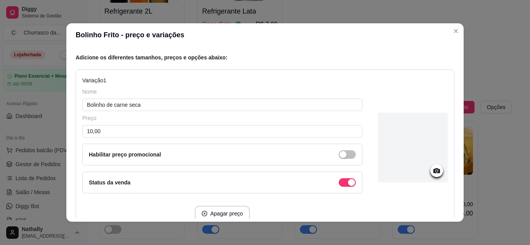
scroll to position [17, 0]
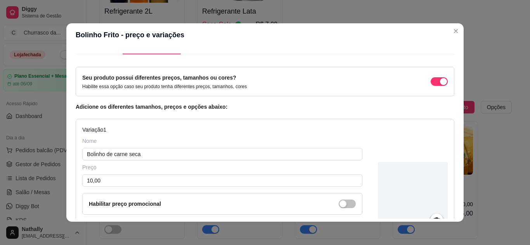
drag, startPoint x: 451, startPoint y: 77, endPoint x: 448, endPoint y: 74, distance: 4.9
click at [448, 74] on div "Detalhes Preço e variações Disponibilidade Complementos Estoque Outros Nome do …" at bounding box center [265, 134] width 379 height 169
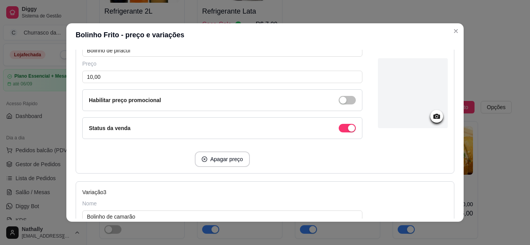
scroll to position [464, 0]
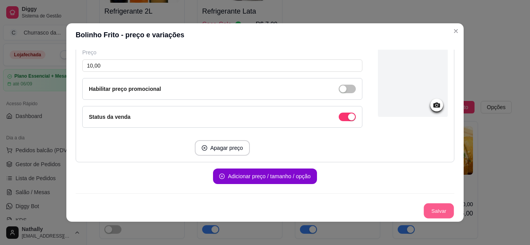
click at [427, 211] on button "Salvar" at bounding box center [439, 210] width 30 height 15
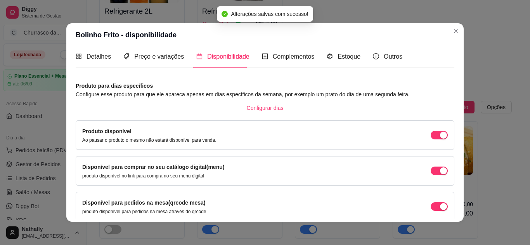
scroll to position [0, 0]
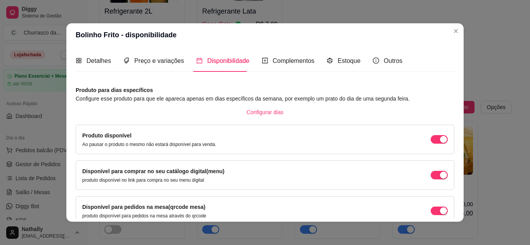
click at [155, 67] on div "Preço e variações" at bounding box center [153, 61] width 61 height 22
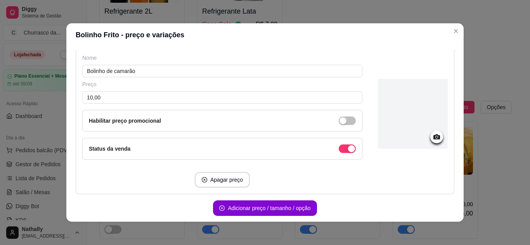
scroll to position [401, 0]
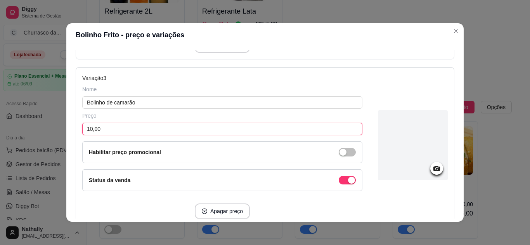
click at [227, 126] on input "10,00" at bounding box center [222, 129] width 280 height 12
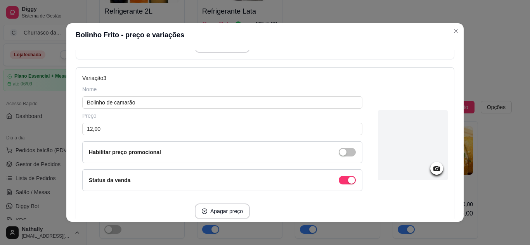
scroll to position [464, 0]
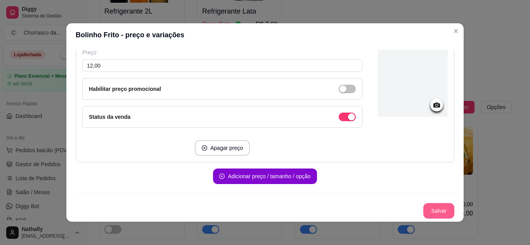
click at [426, 209] on button "Salvar" at bounding box center [438, 211] width 31 height 16
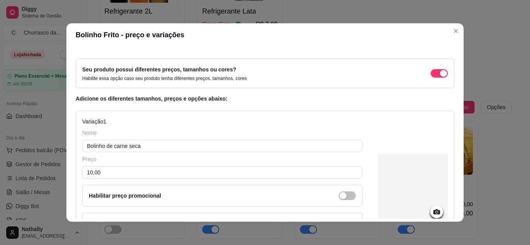
scroll to position [0, 0]
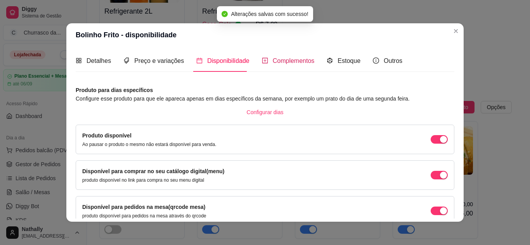
click at [281, 62] on span "Complementos" at bounding box center [294, 60] width 42 height 7
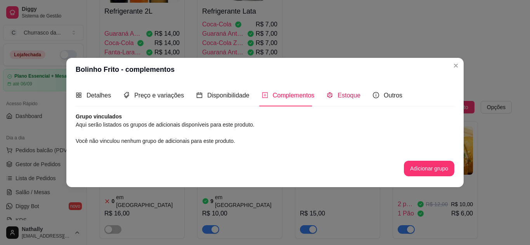
click at [341, 92] on span "Estoque" at bounding box center [348, 95] width 23 height 7
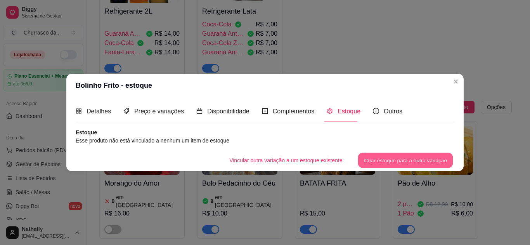
click at [372, 159] on button "Criar estoque para a outra variação" at bounding box center [405, 160] width 95 height 15
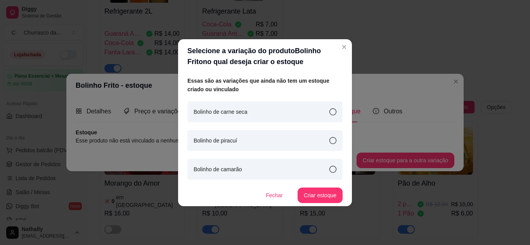
click at [312, 111] on div "Bolinho de carne seca" at bounding box center [264, 111] width 155 height 21
click at [317, 195] on button "Criar estoque" at bounding box center [320, 194] width 44 height 15
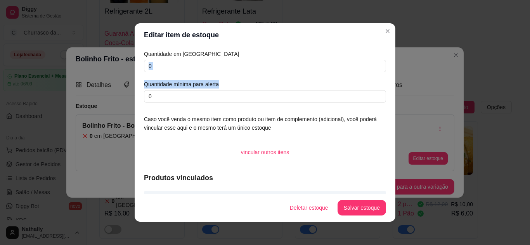
drag, startPoint x: 227, startPoint y: 73, endPoint x: 231, endPoint y: 70, distance: 4.4
click at [231, 70] on div "Quantidade em estoque 0 Quantidade mínima para alerta 0" at bounding box center [265, 76] width 242 height 53
click at [231, 70] on input "0" at bounding box center [265, 66] width 242 height 12
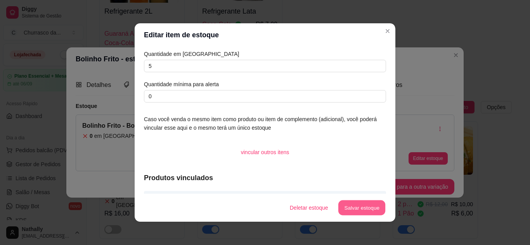
click at [346, 202] on button "Salvar estoque" at bounding box center [361, 207] width 47 height 15
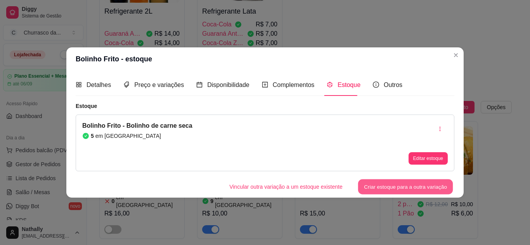
click at [371, 186] on button "Criar estoque para a outra variação" at bounding box center [405, 186] width 95 height 15
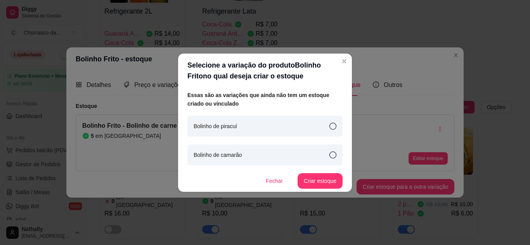
click at [323, 125] on div "Bolinho de piracuí" at bounding box center [264, 126] width 155 height 21
click at [327, 176] on button "Criar estoque" at bounding box center [320, 180] width 44 height 15
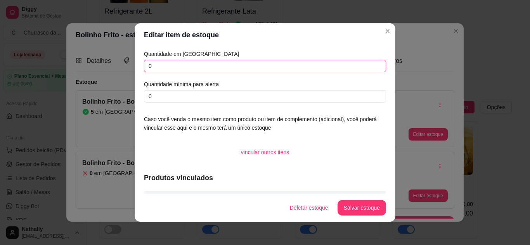
click at [209, 62] on input "0" at bounding box center [265, 66] width 242 height 12
click at [209, 62] on input "5" at bounding box center [265, 66] width 242 height 12
click at [346, 213] on button "Salvar estoque" at bounding box center [361, 208] width 48 height 16
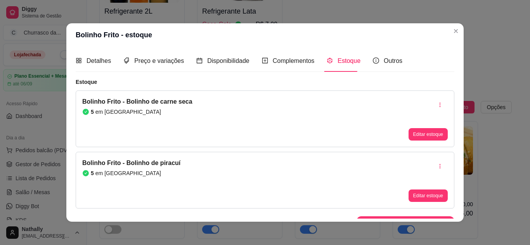
scroll to position [13, 0]
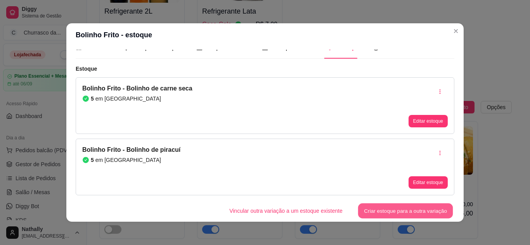
click at [395, 213] on button "Criar estoque para a outra variação" at bounding box center [405, 210] width 95 height 15
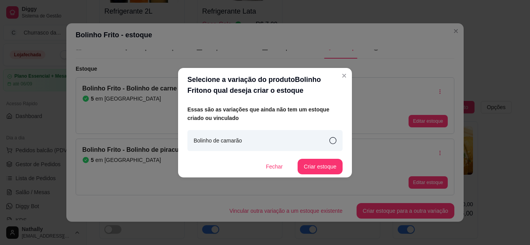
click at [312, 146] on div "Bolinho de camarão" at bounding box center [264, 140] width 155 height 21
click at [314, 166] on button "Criar estoque" at bounding box center [320, 166] width 44 height 15
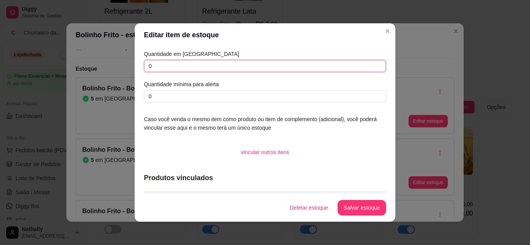
click at [228, 61] on input "0" at bounding box center [265, 66] width 242 height 12
click at [228, 61] on input "5" at bounding box center [265, 66] width 242 height 12
click at [343, 204] on button "Salvar estoque" at bounding box center [361, 207] width 47 height 15
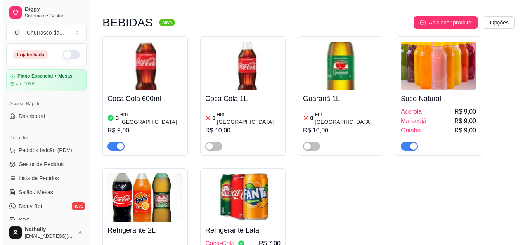
scroll to position [371, 0]
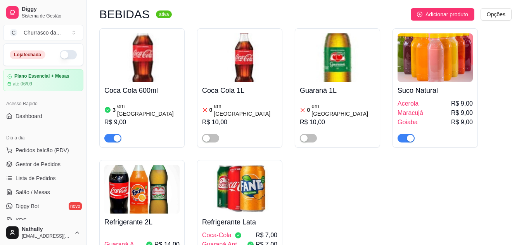
click at [447, 99] on div "Acerola R$ 9,00" at bounding box center [435, 103] width 75 height 9
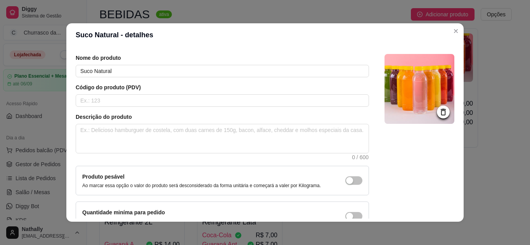
scroll to position [0, 0]
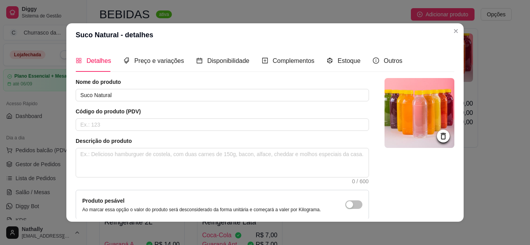
click at [160, 67] on div "Preço e variações" at bounding box center [153, 61] width 61 height 22
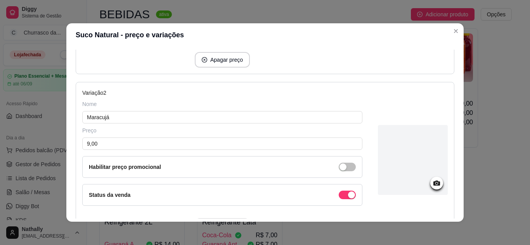
scroll to position [257, 0]
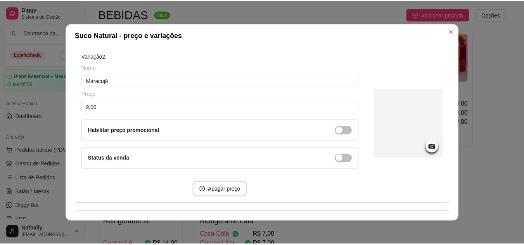
scroll to position [464, 0]
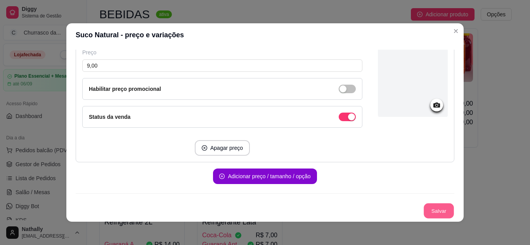
click at [431, 211] on button "Salvar" at bounding box center [439, 210] width 30 height 15
